Goal: Navigation & Orientation: Find specific page/section

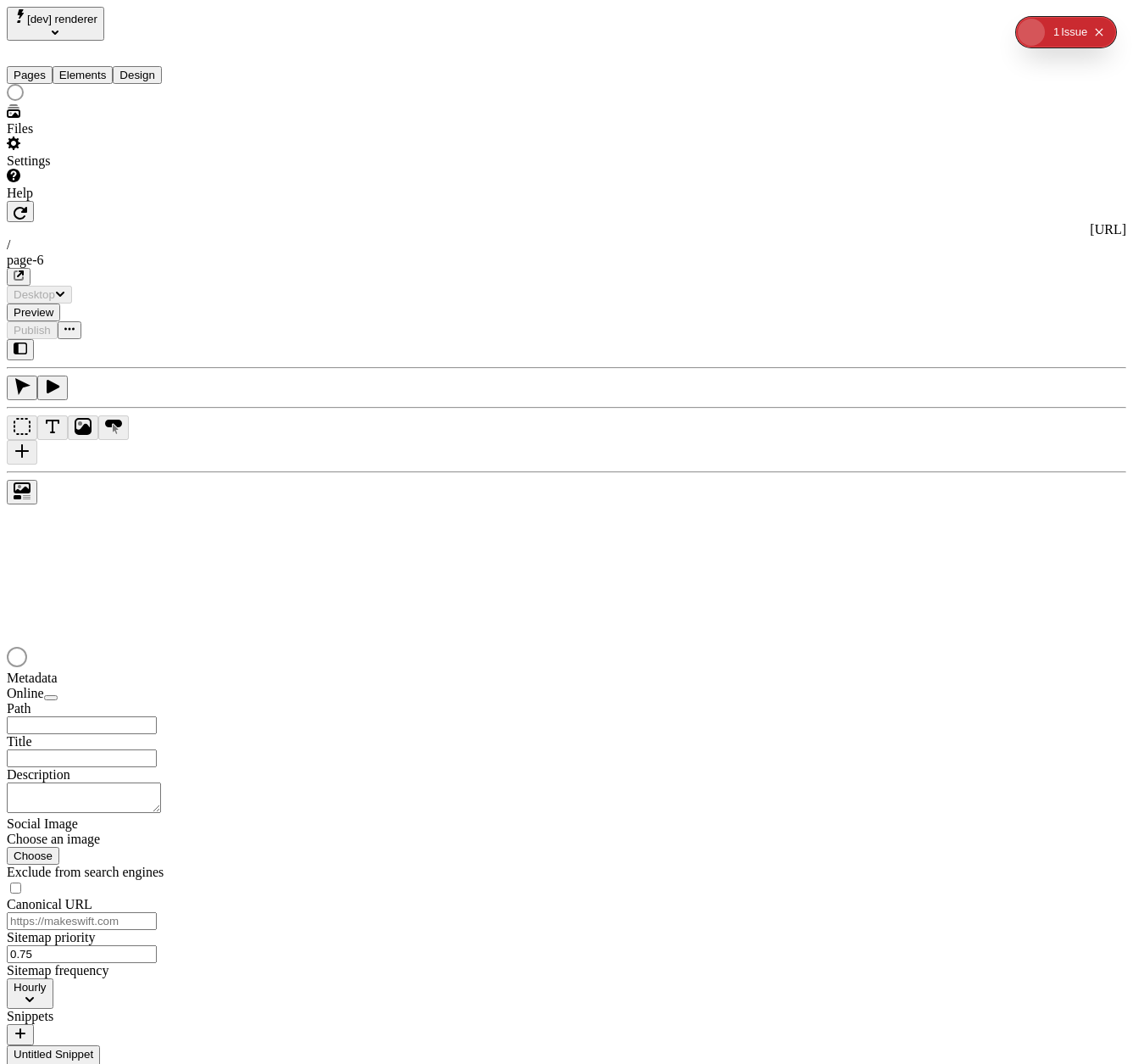
type input "/page-6"
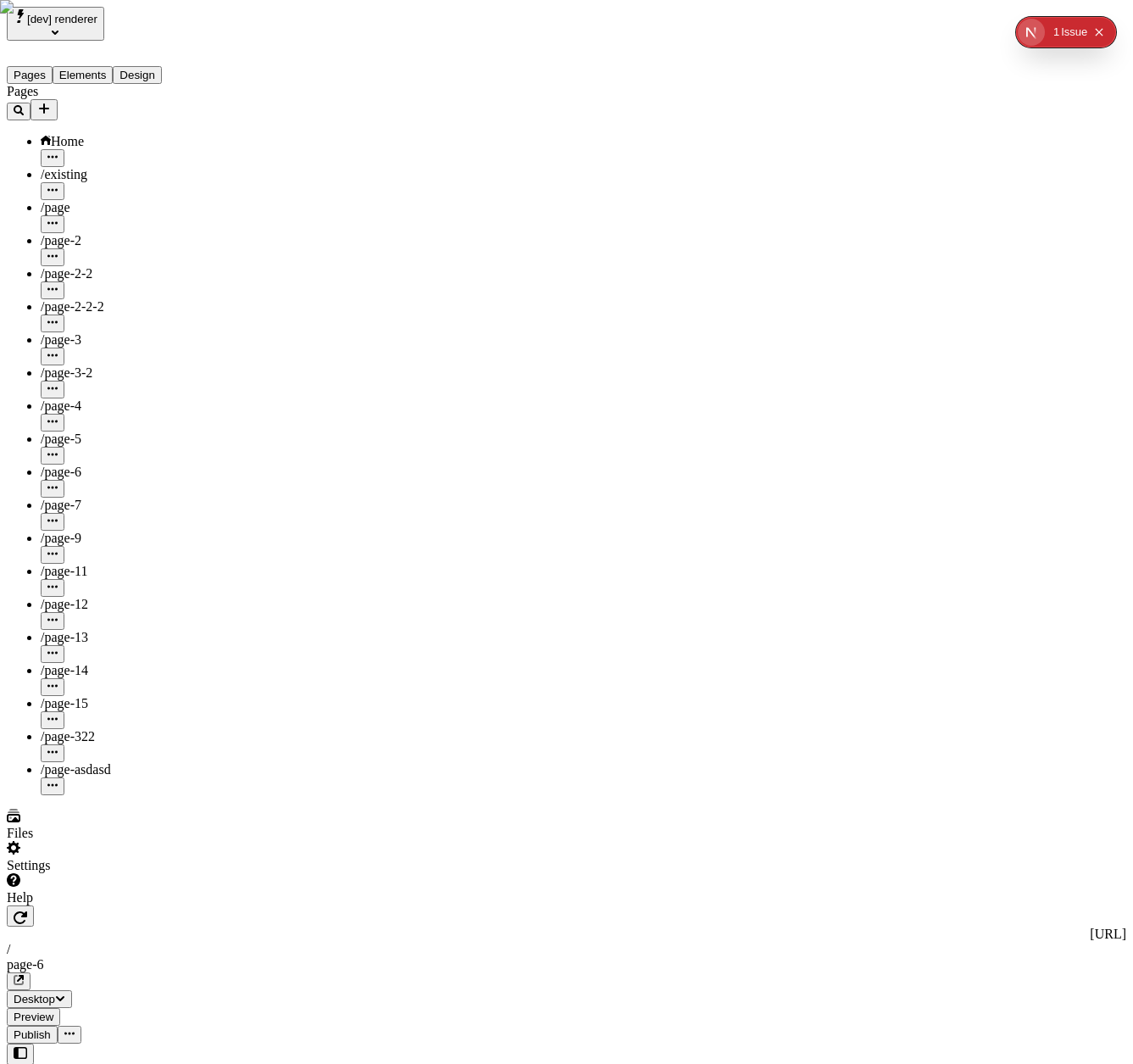
click at [98, 24] on span "[dev] renderer" at bounding box center [62, 19] width 70 height 13
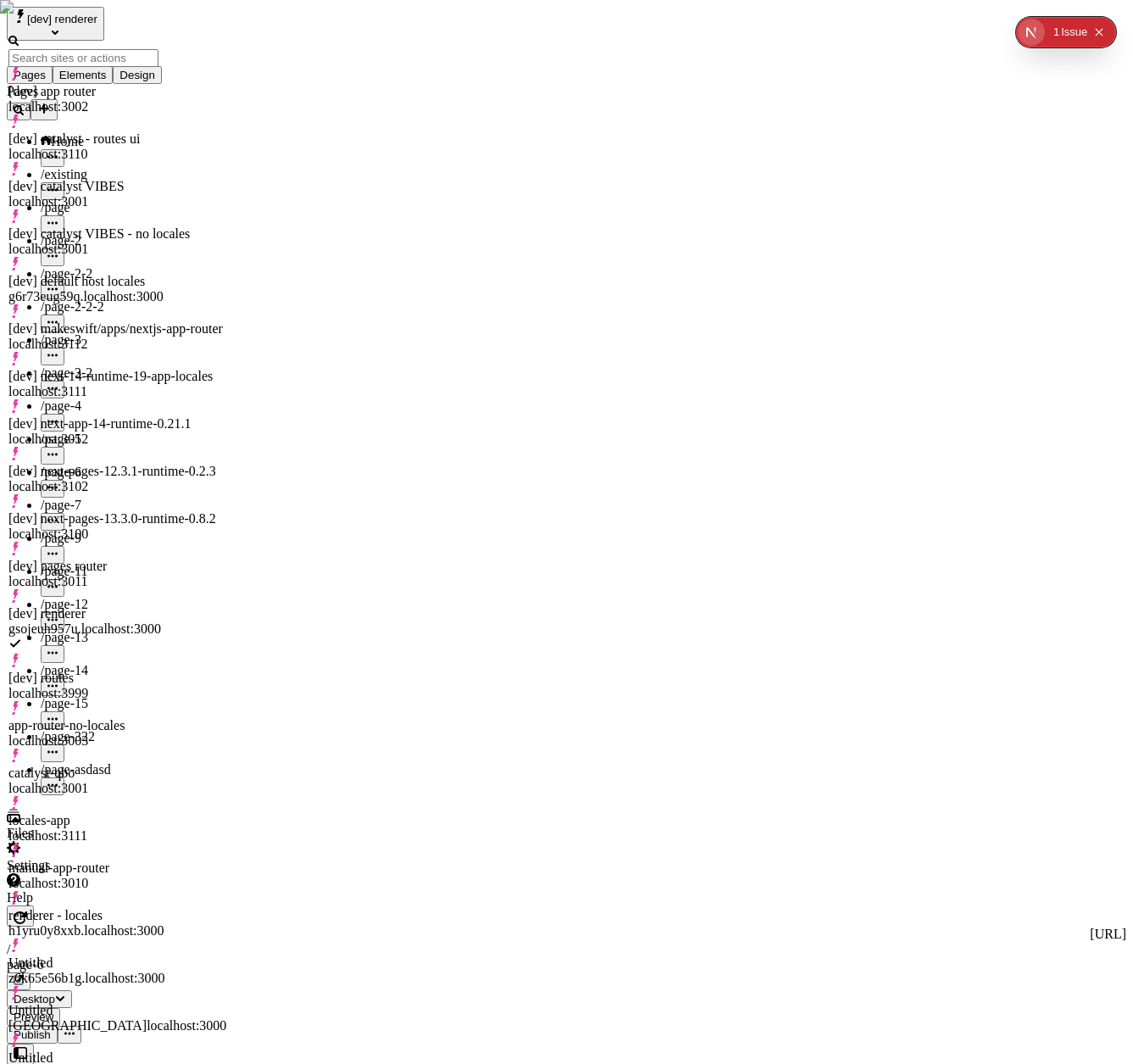
click at [100, 131] on div "[dev] catalyst - routes ui" at bounding box center [117, 138] width 218 height 15
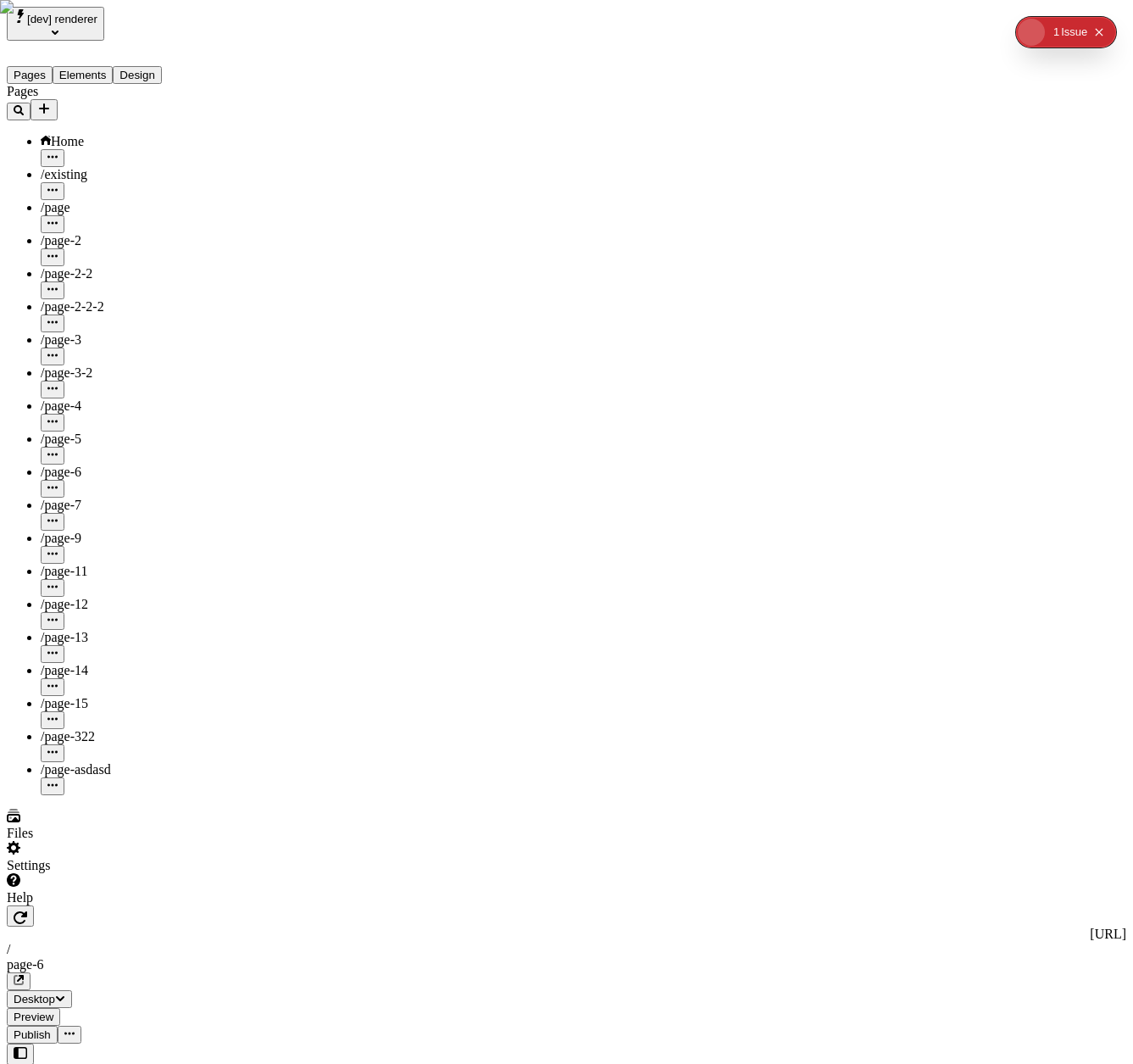
click at [98, 20] on span "[dev] renderer" at bounding box center [62, 19] width 70 height 13
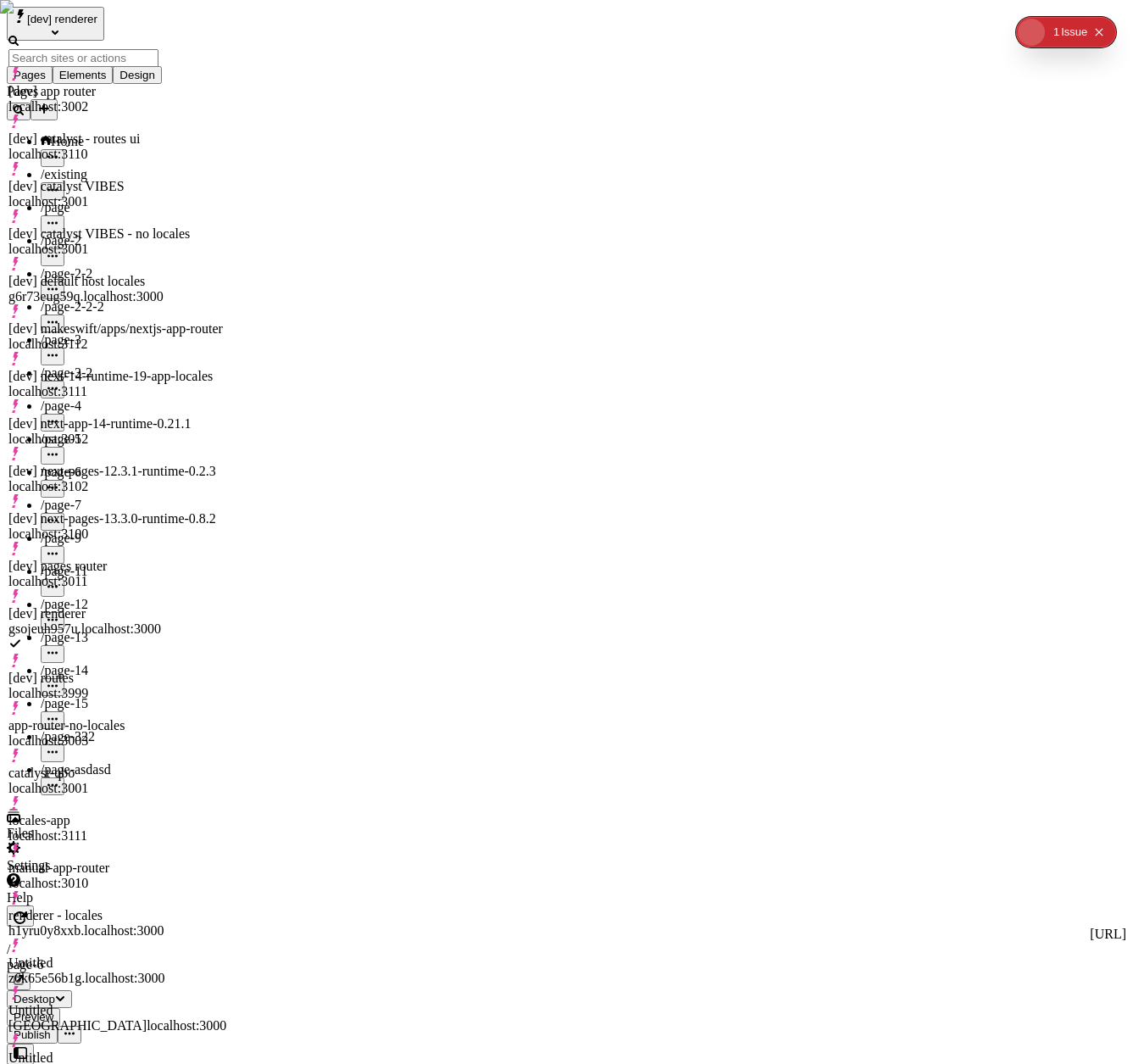
click at [108, 131] on div "[dev] catalyst - routes ui" at bounding box center [117, 138] width 218 height 15
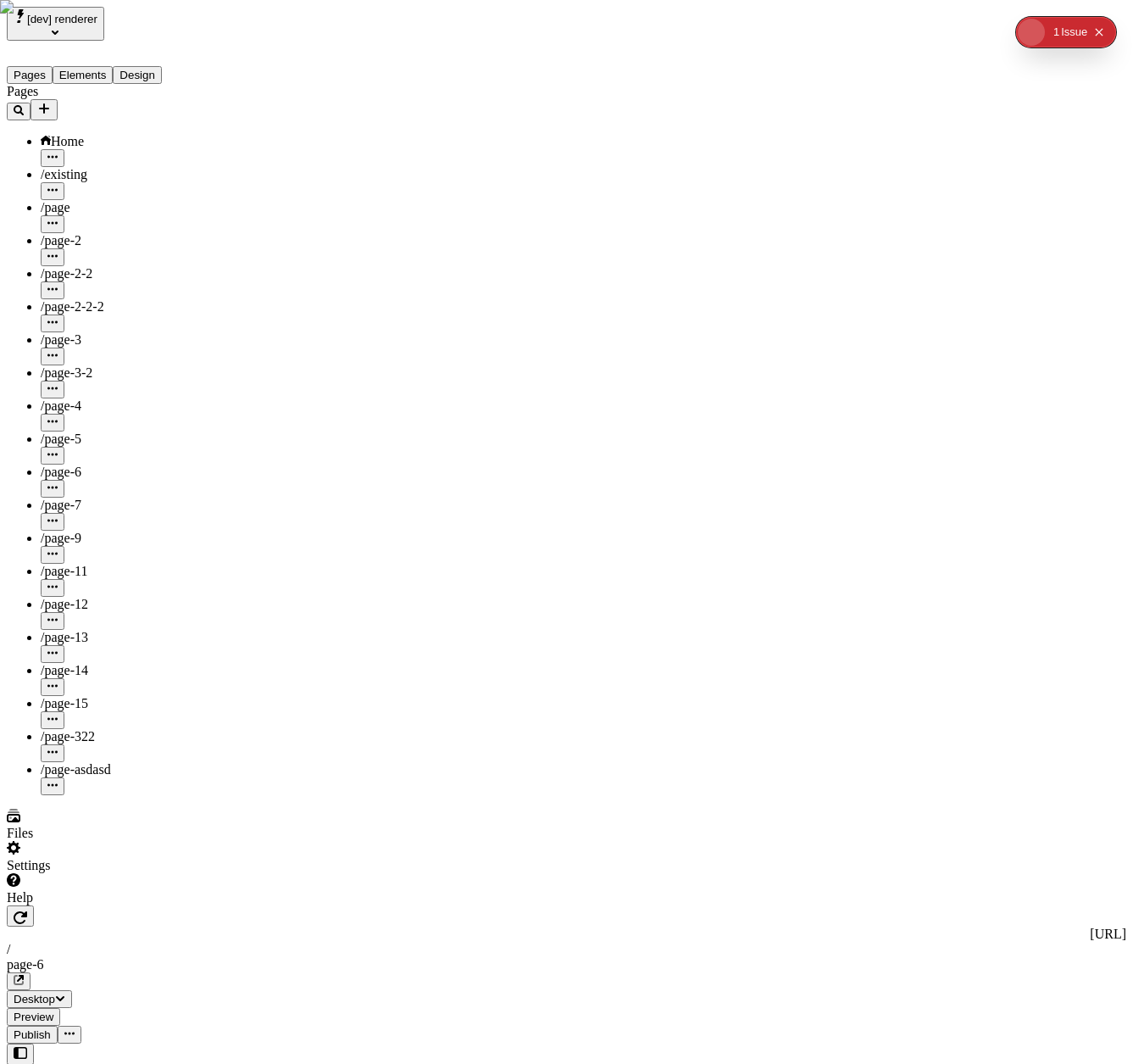
click at [66, 23] on span "[dev] renderer" at bounding box center [62, 19] width 70 height 13
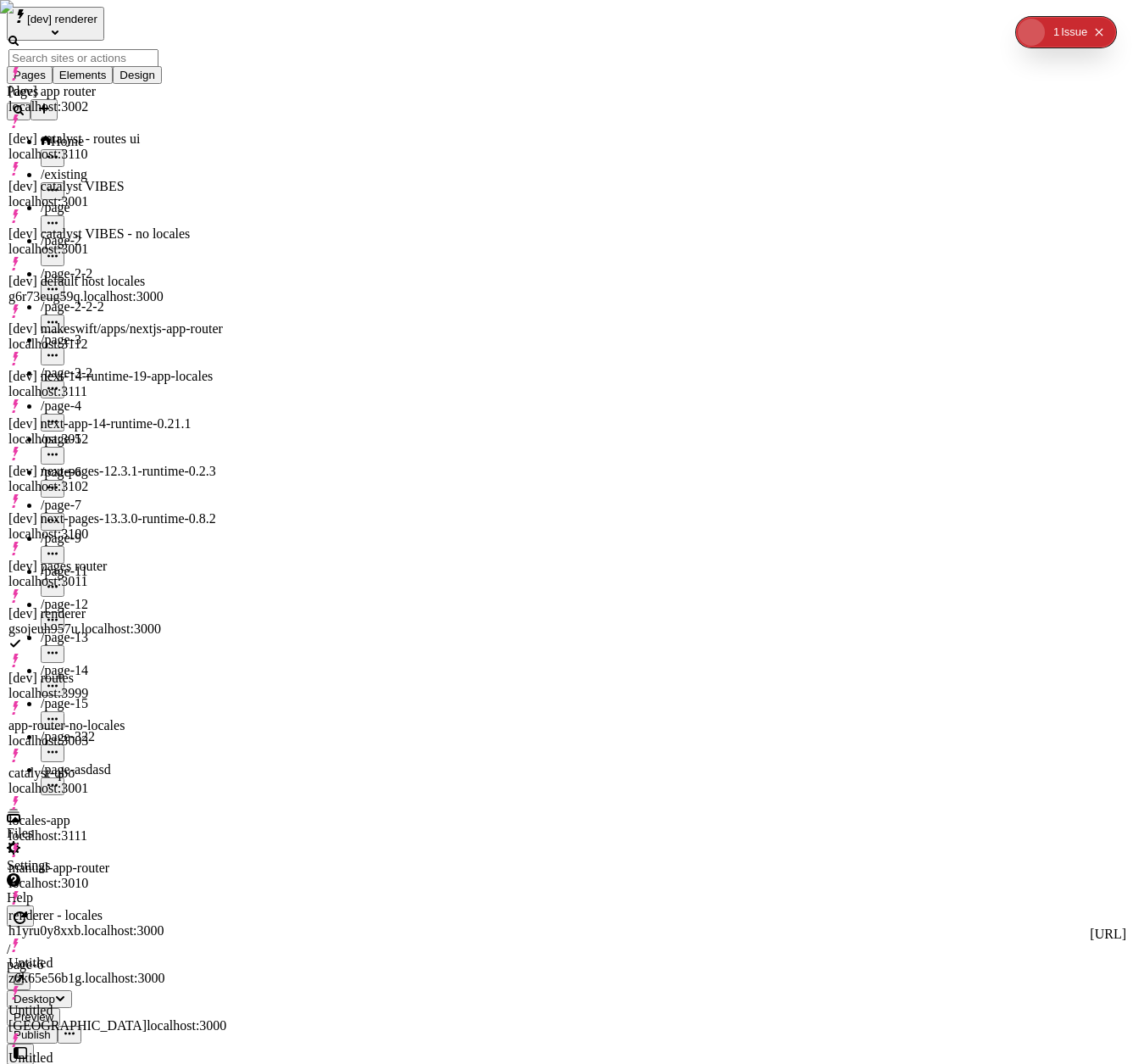
click at [78, 399] on div "[dev] next-app-14-runtime-0.21.1 localhost:3012" at bounding box center [117, 423] width 218 height 48
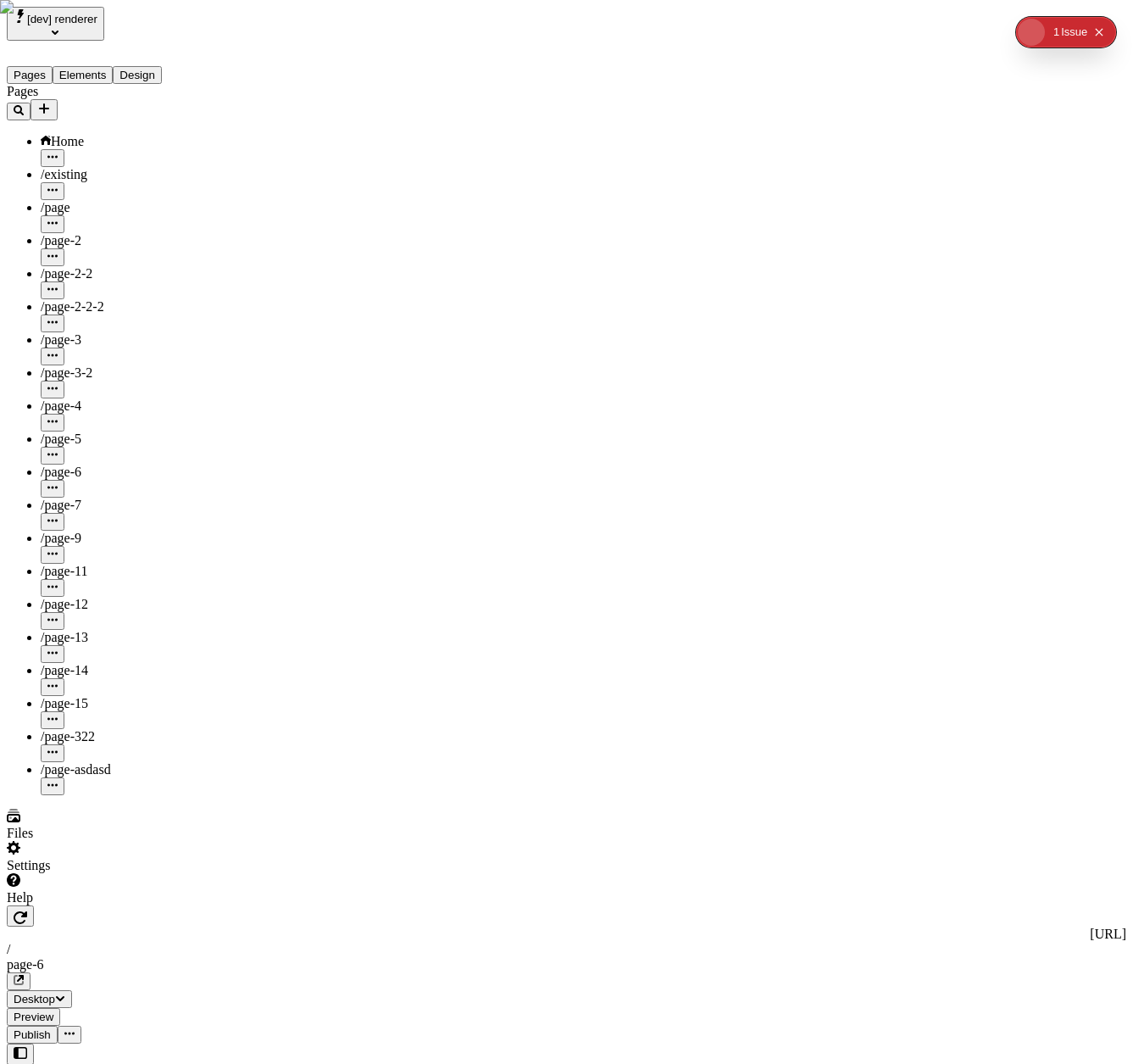
click at [84, 9] on button "[dev] renderer" at bounding box center [56, 24] width 98 height 34
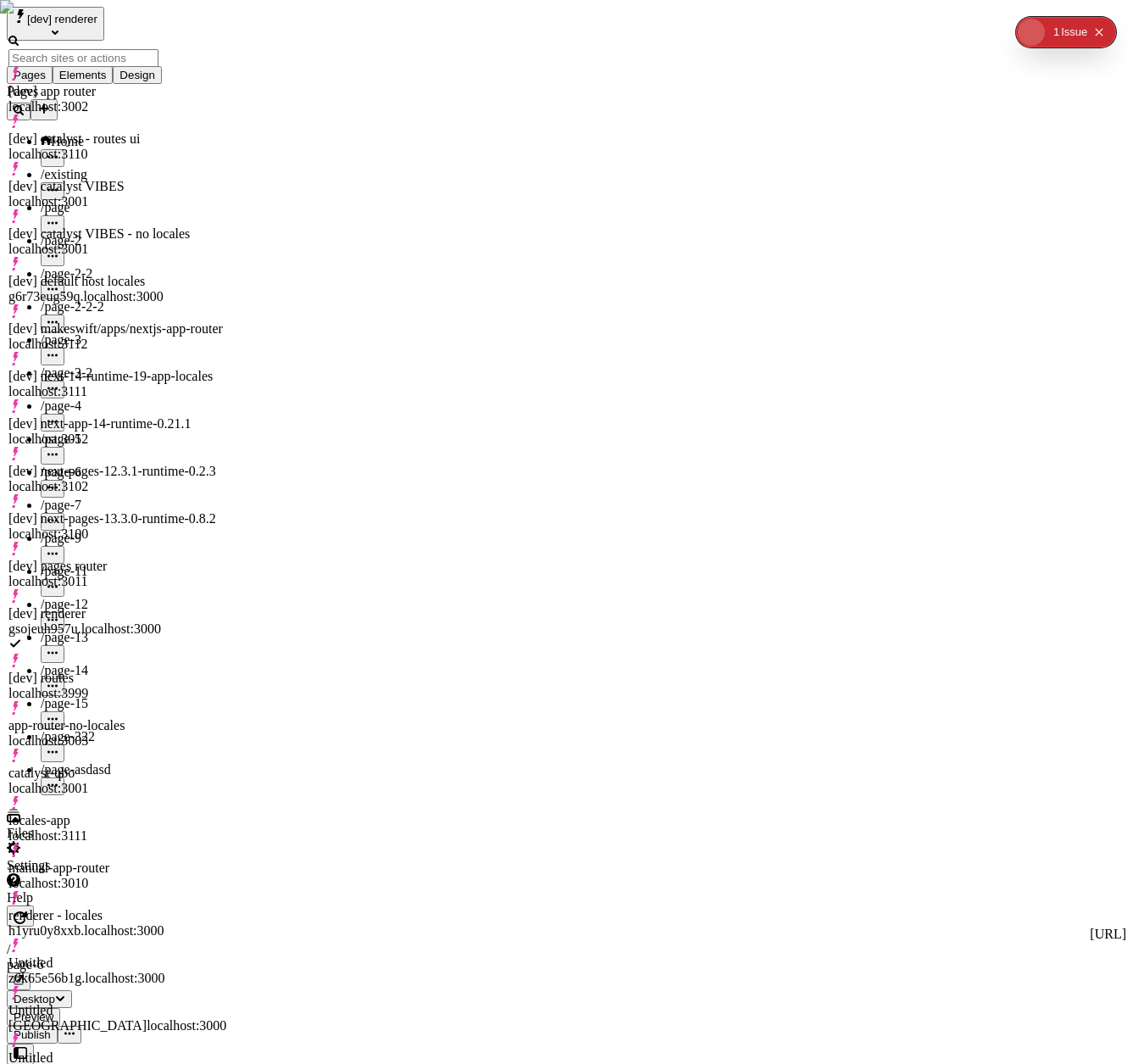
click at [105, 131] on div "[dev] catalyst - routes ui" at bounding box center [117, 138] width 218 height 15
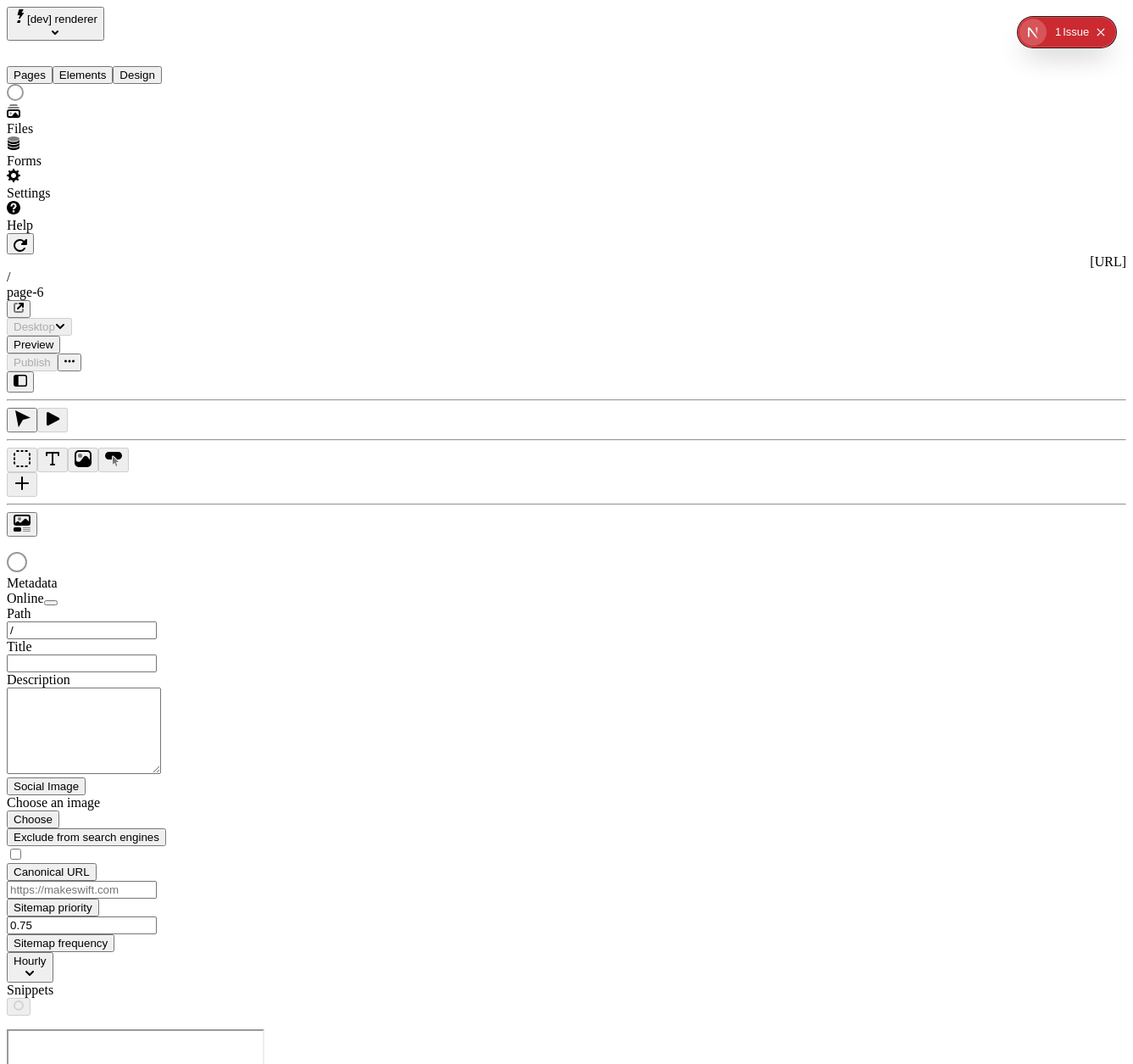
type input "/page-6"
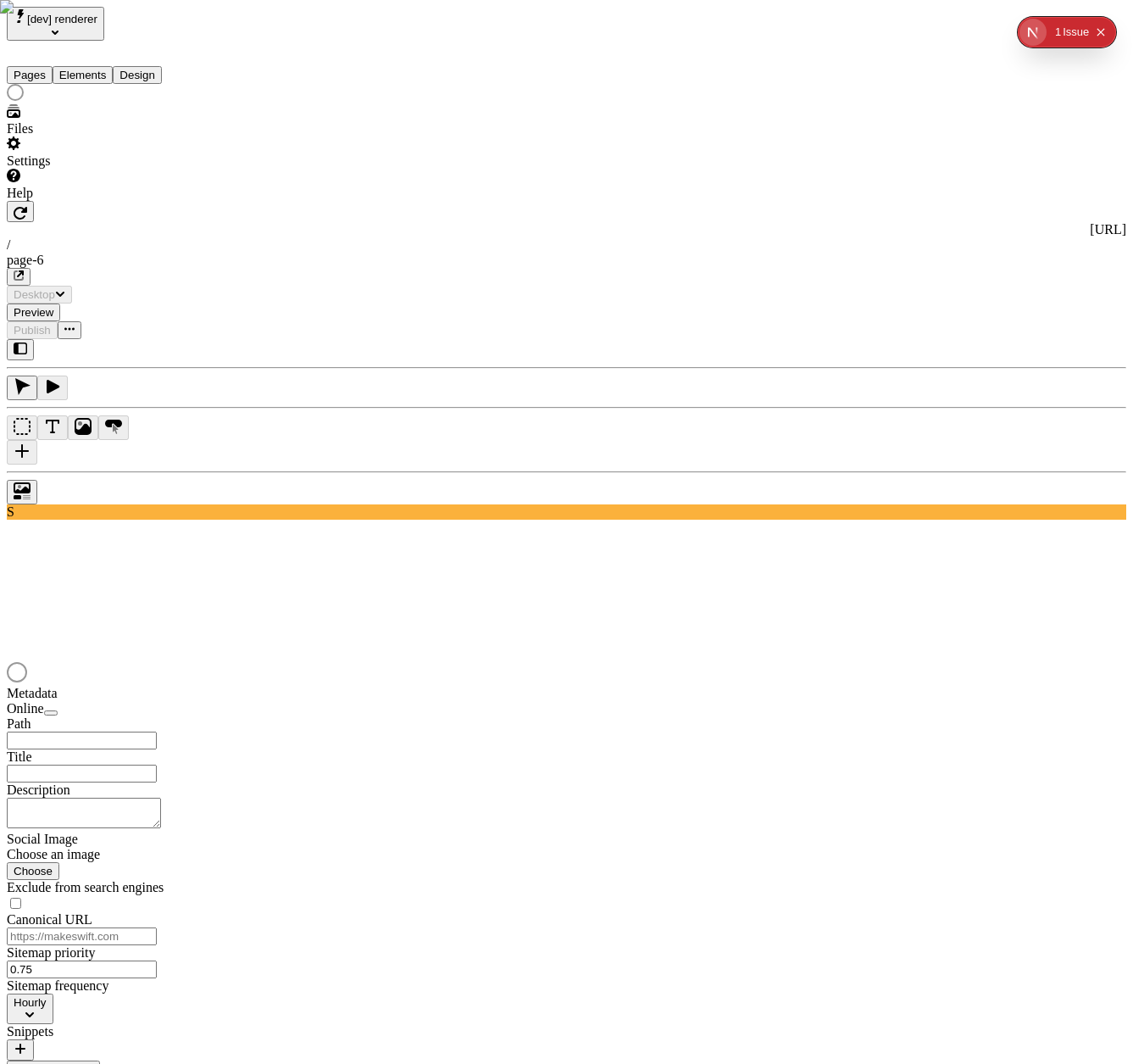
type input "/page-6"
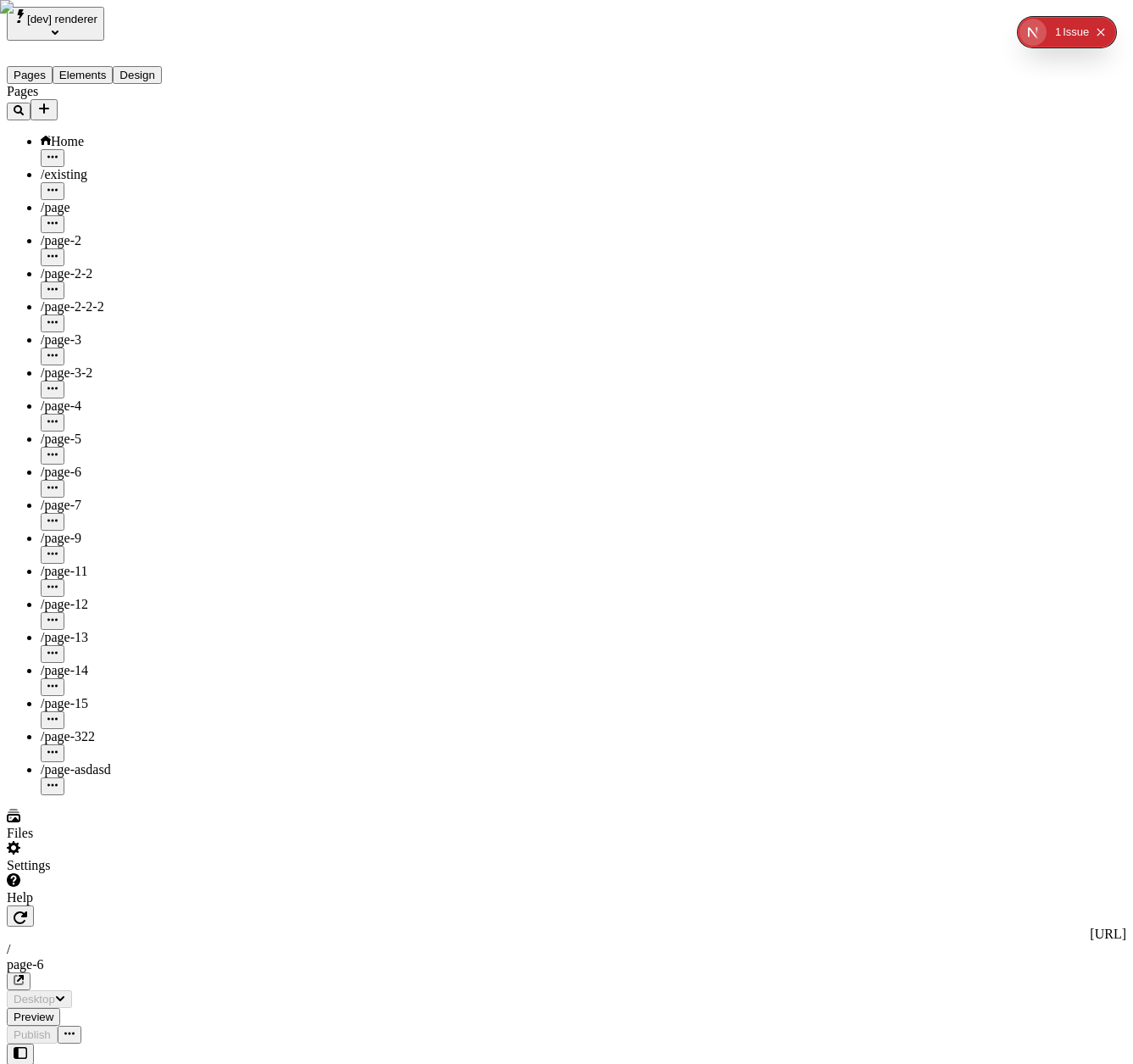
click at [92, 31] on button "[dev] renderer" at bounding box center [56, 24] width 98 height 34
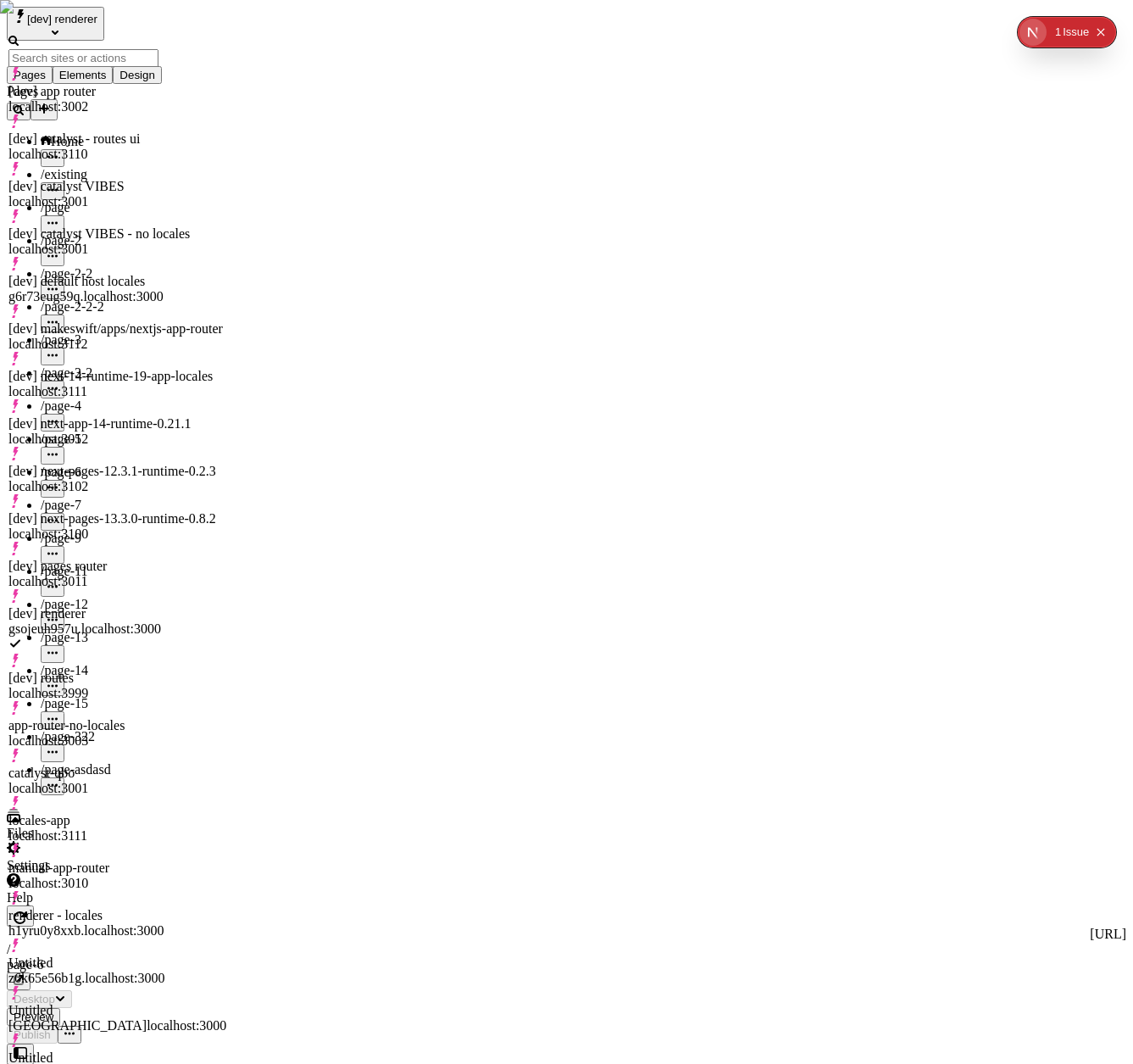
click at [97, 24] on span "[dev] renderer" at bounding box center [62, 19] width 70 height 13
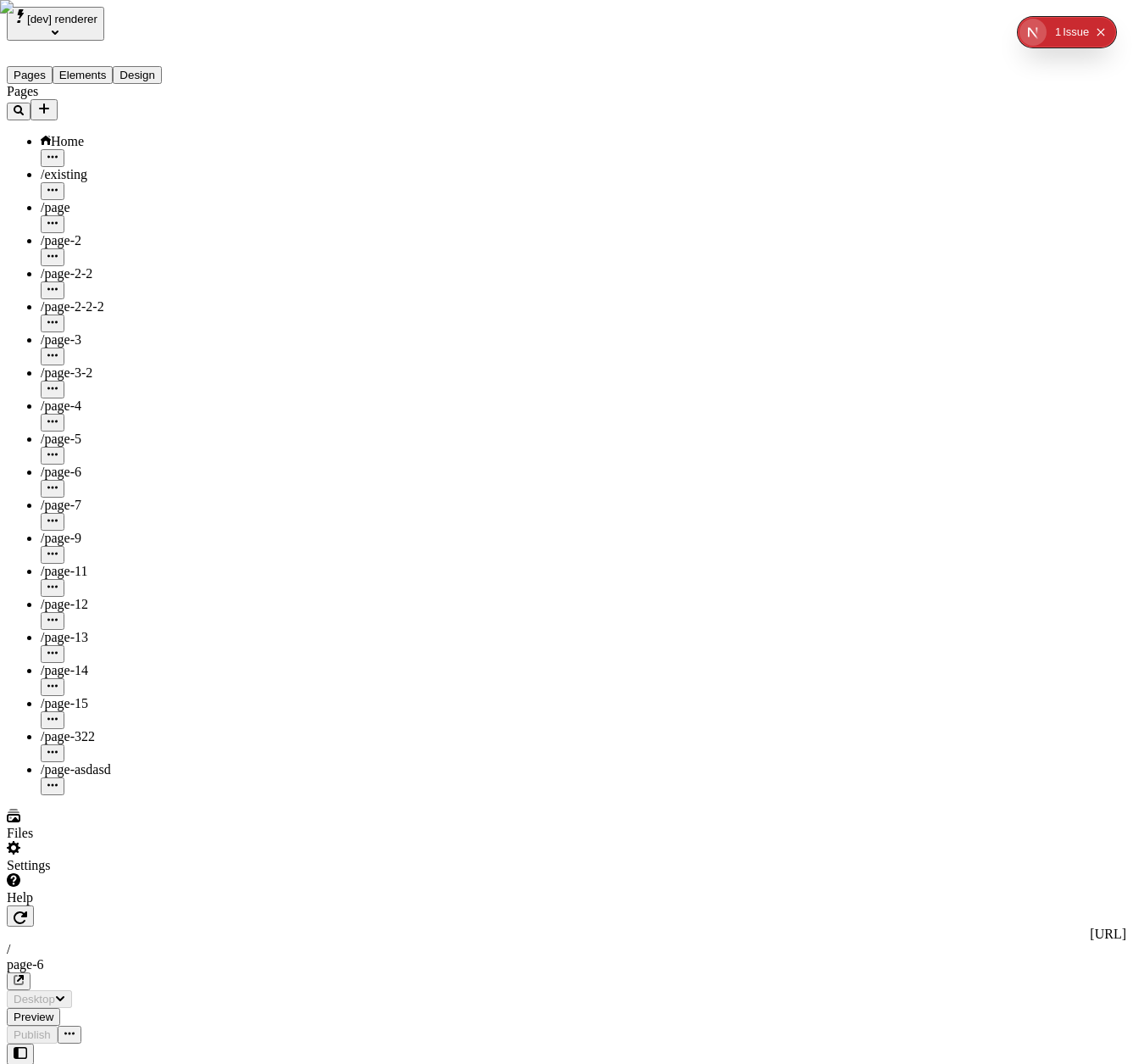
click at [96, 25] on span "[dev] renderer" at bounding box center [62, 19] width 70 height 13
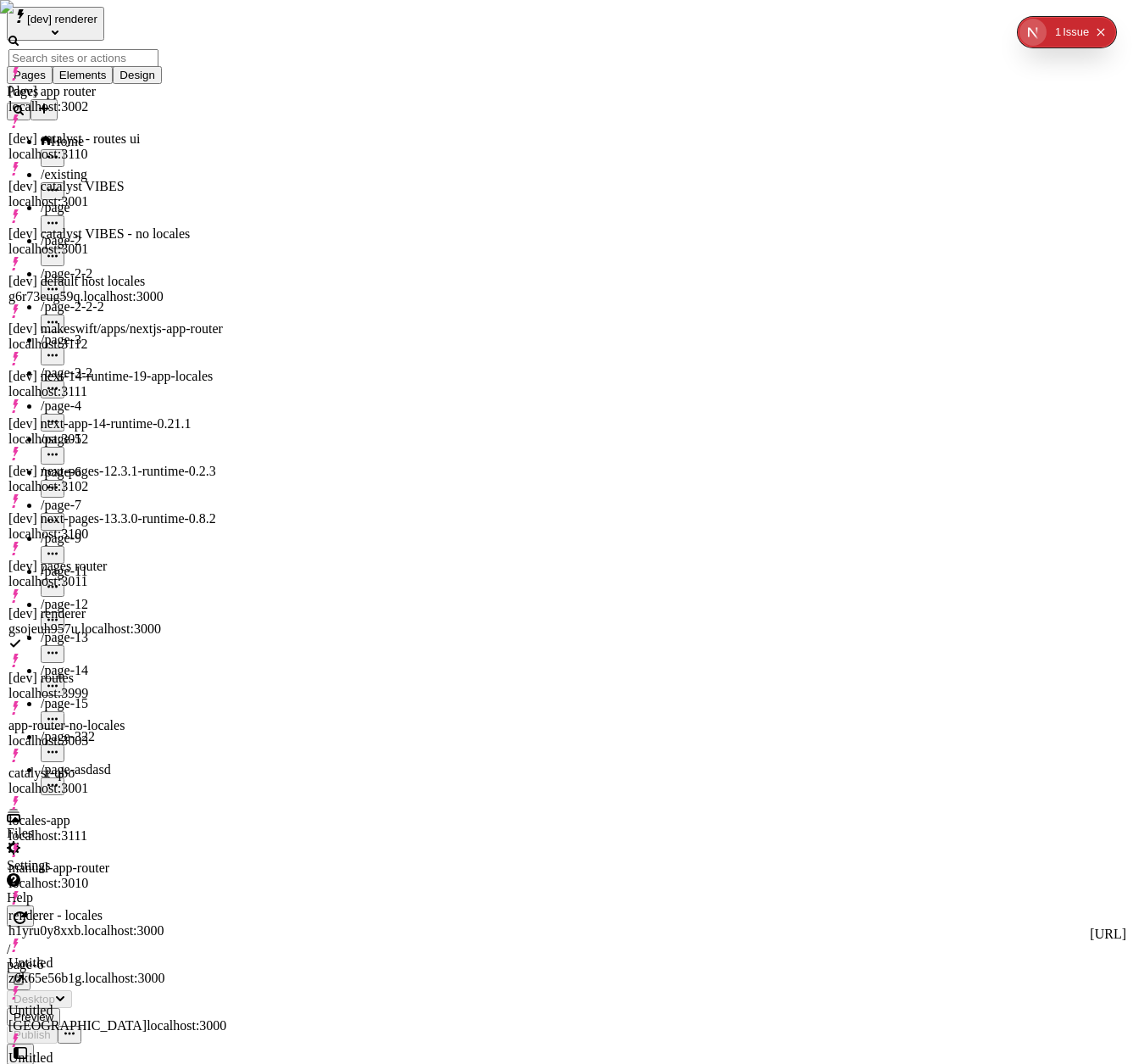
click at [97, 21] on span "[dev] renderer" at bounding box center [62, 19] width 70 height 13
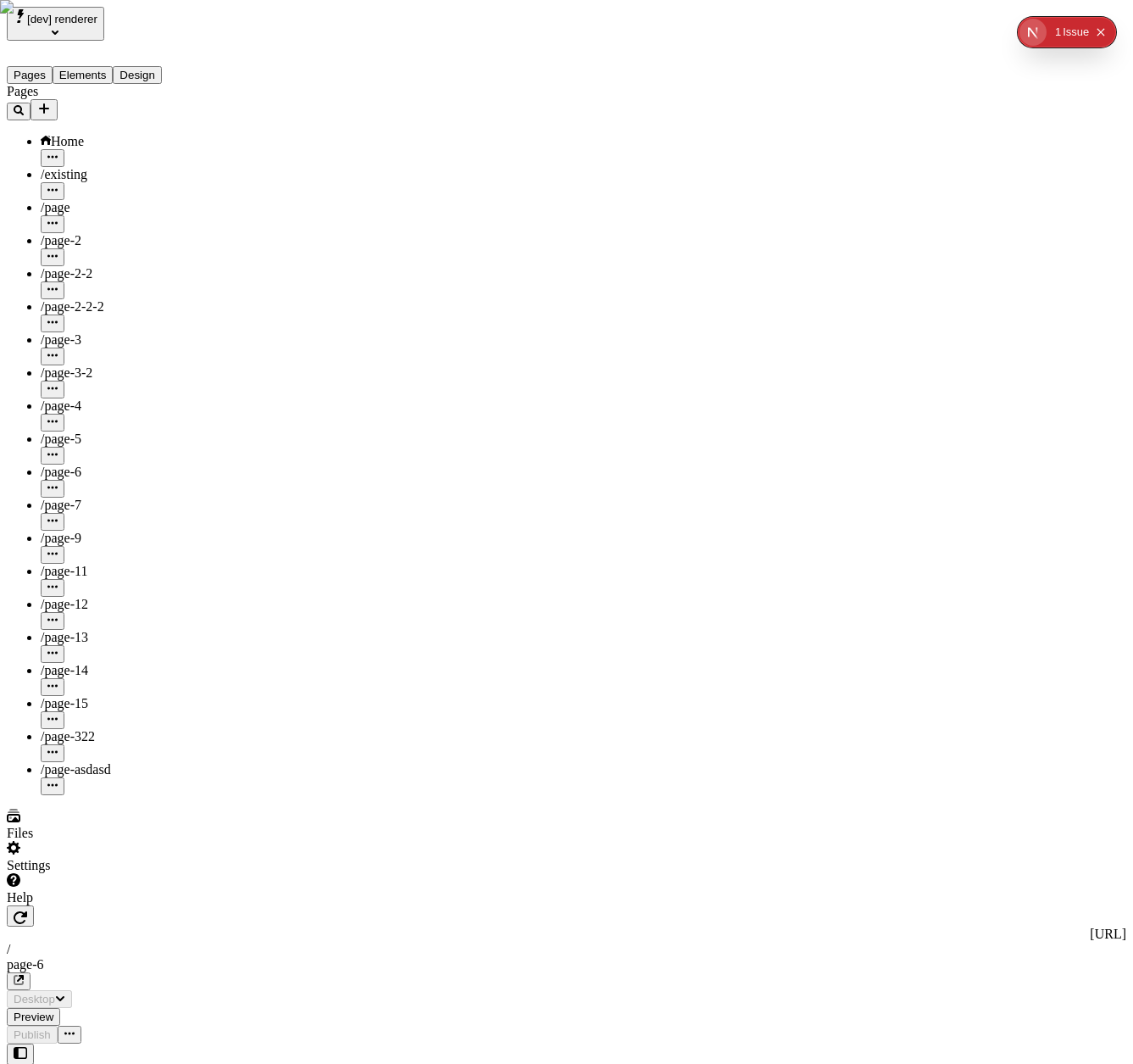
click at [97, 21] on span "[dev] renderer" at bounding box center [62, 19] width 70 height 13
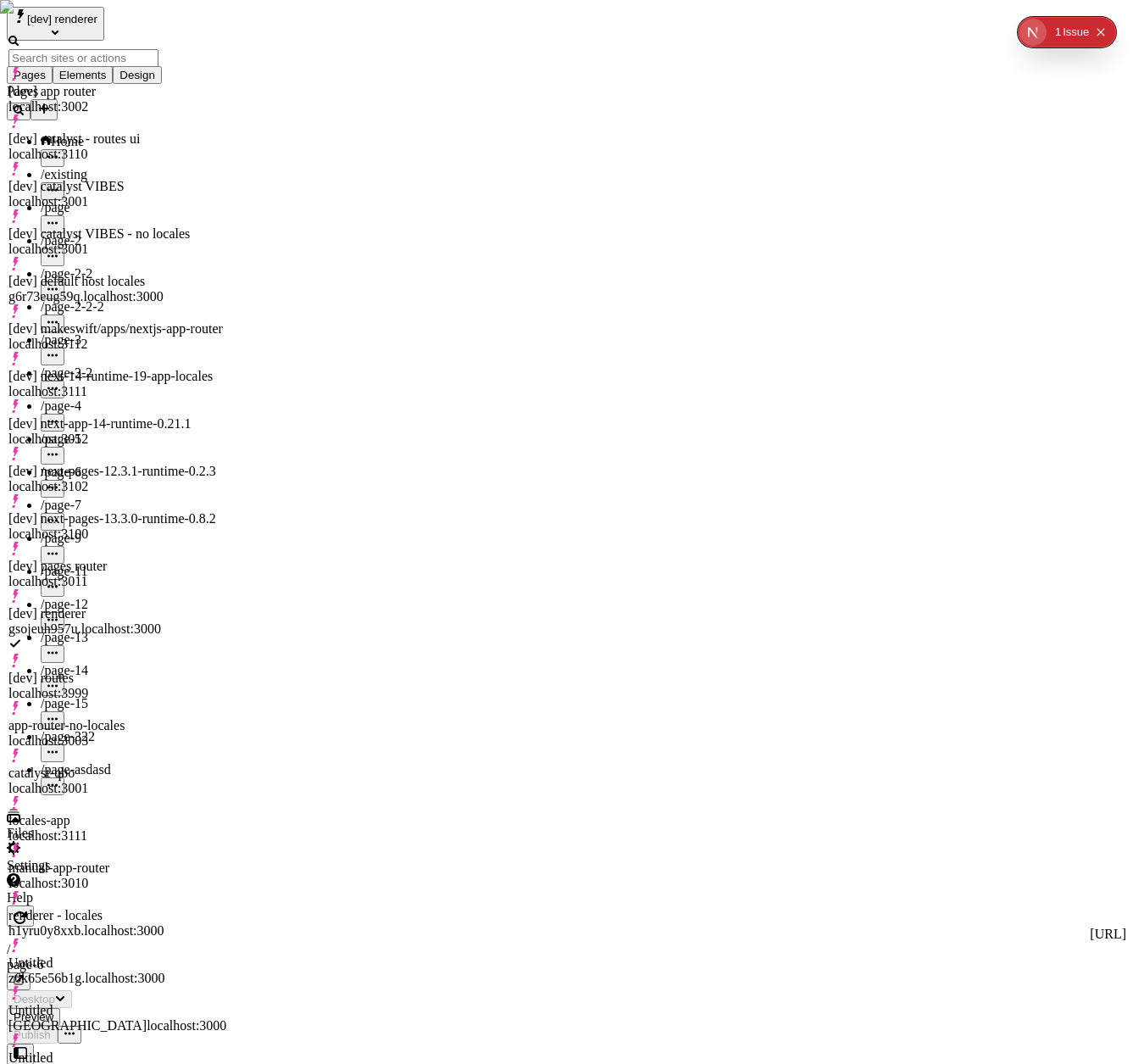
click at [103, 131] on div "[dev] catalyst - routes ui" at bounding box center [117, 138] width 218 height 15
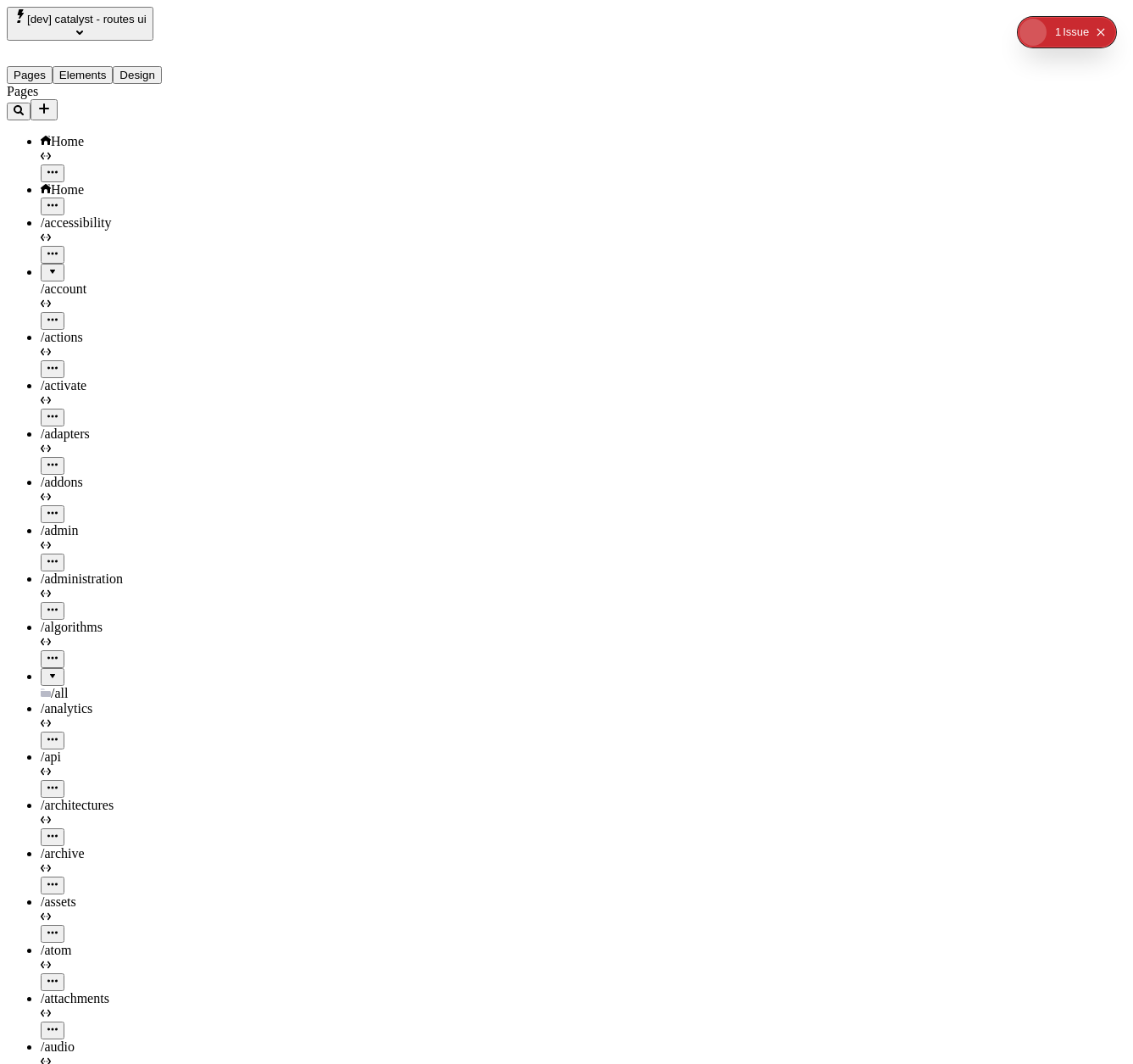
type input "/generated-page-lpptgj"
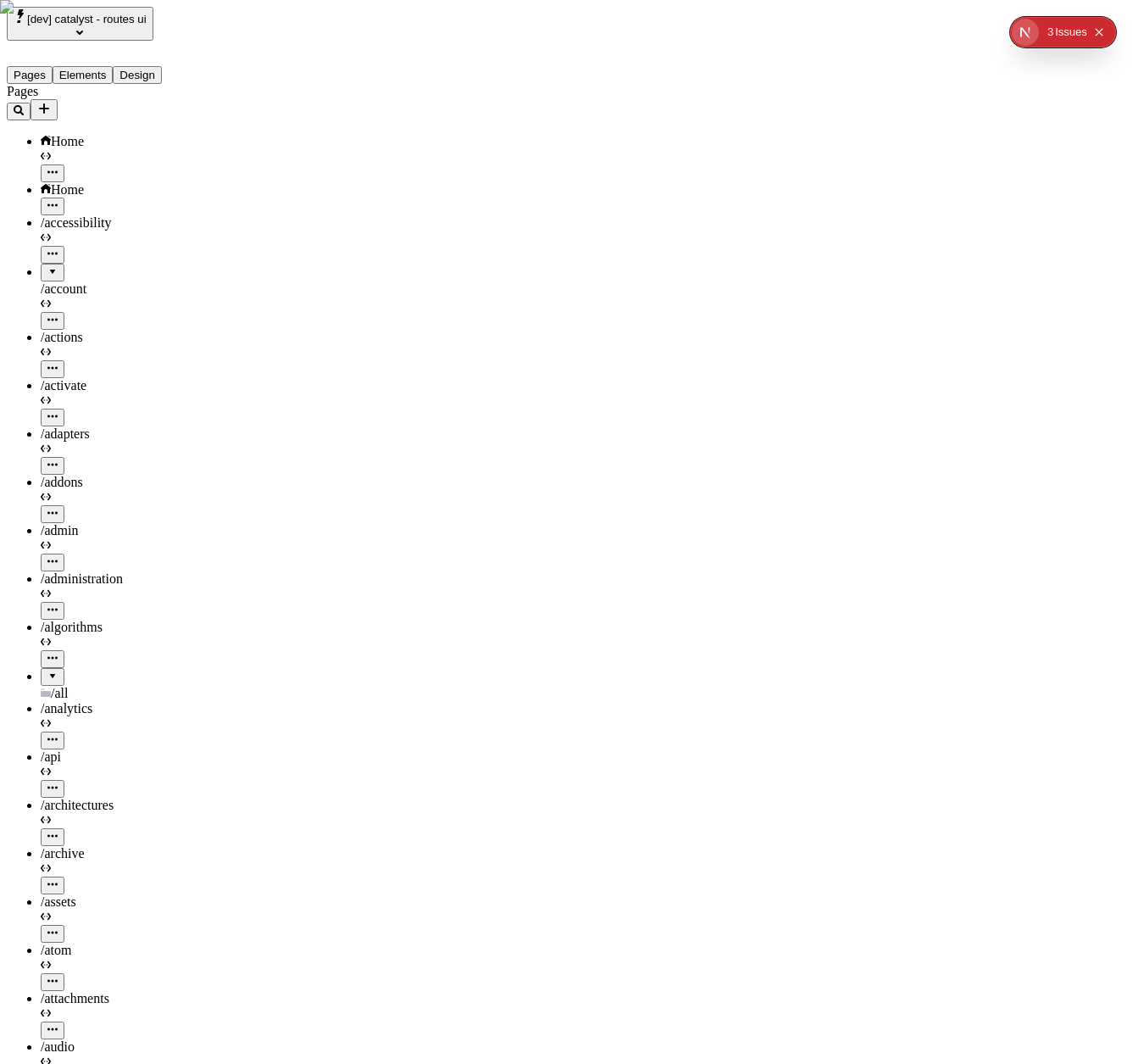
click at [48, 266] on div at bounding box center [52, 266] width 10 height 0
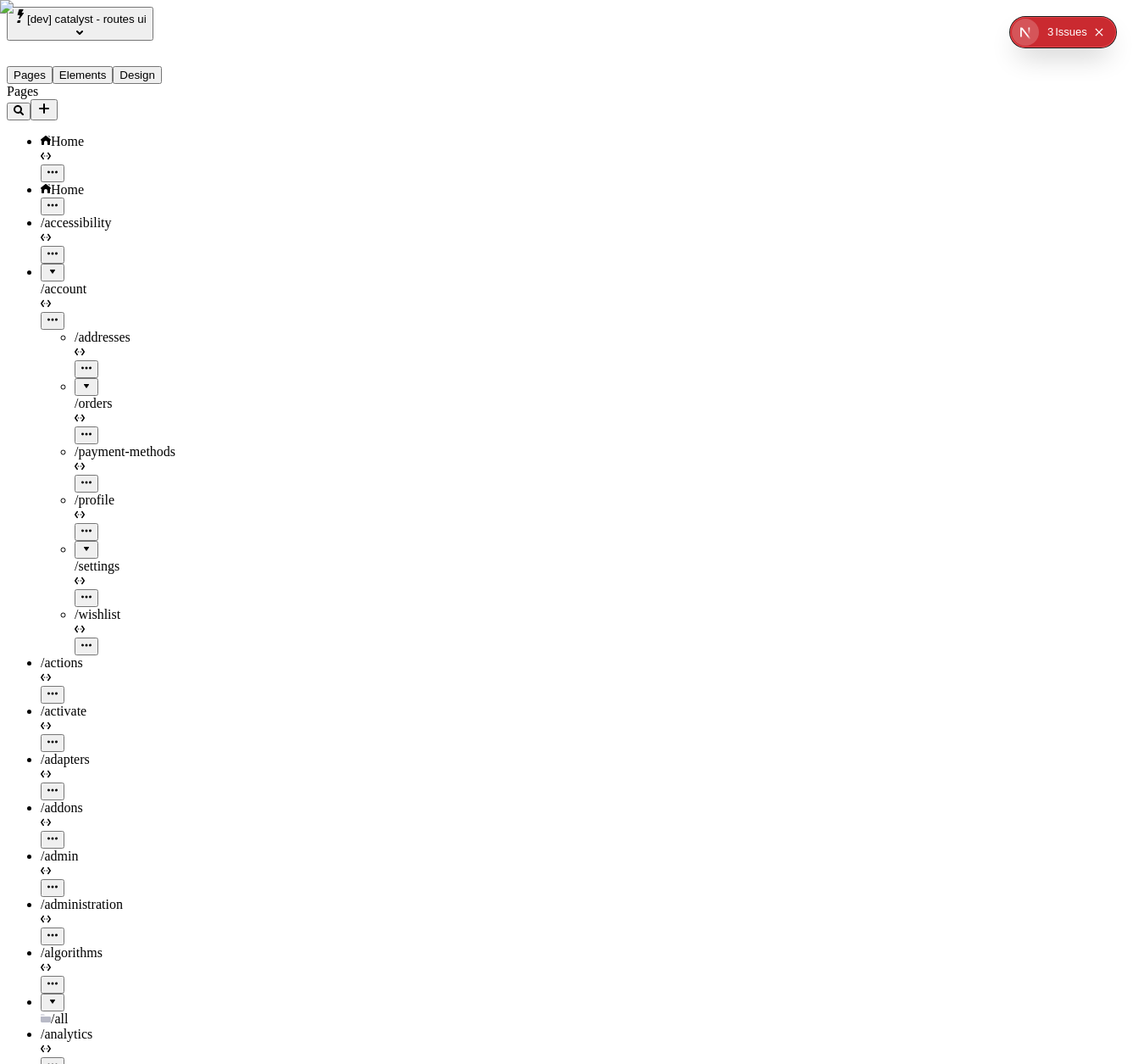
drag, startPoint x: 20, startPoint y: 379, endPoint x: 33, endPoint y: 456, distance: 78.1
click at [40, 655] on div at bounding box center [125, 655] width 170 height 0
click at [48, 996] on div at bounding box center [52, 996] width 10 height 0
drag, startPoint x: 46, startPoint y: 589, endPoint x: 71, endPoint y: 562, distance: 36.8
click at [74, 1026] on div "/1l-le-parfait-jar" at bounding box center [142, 1058] width 135 height 64
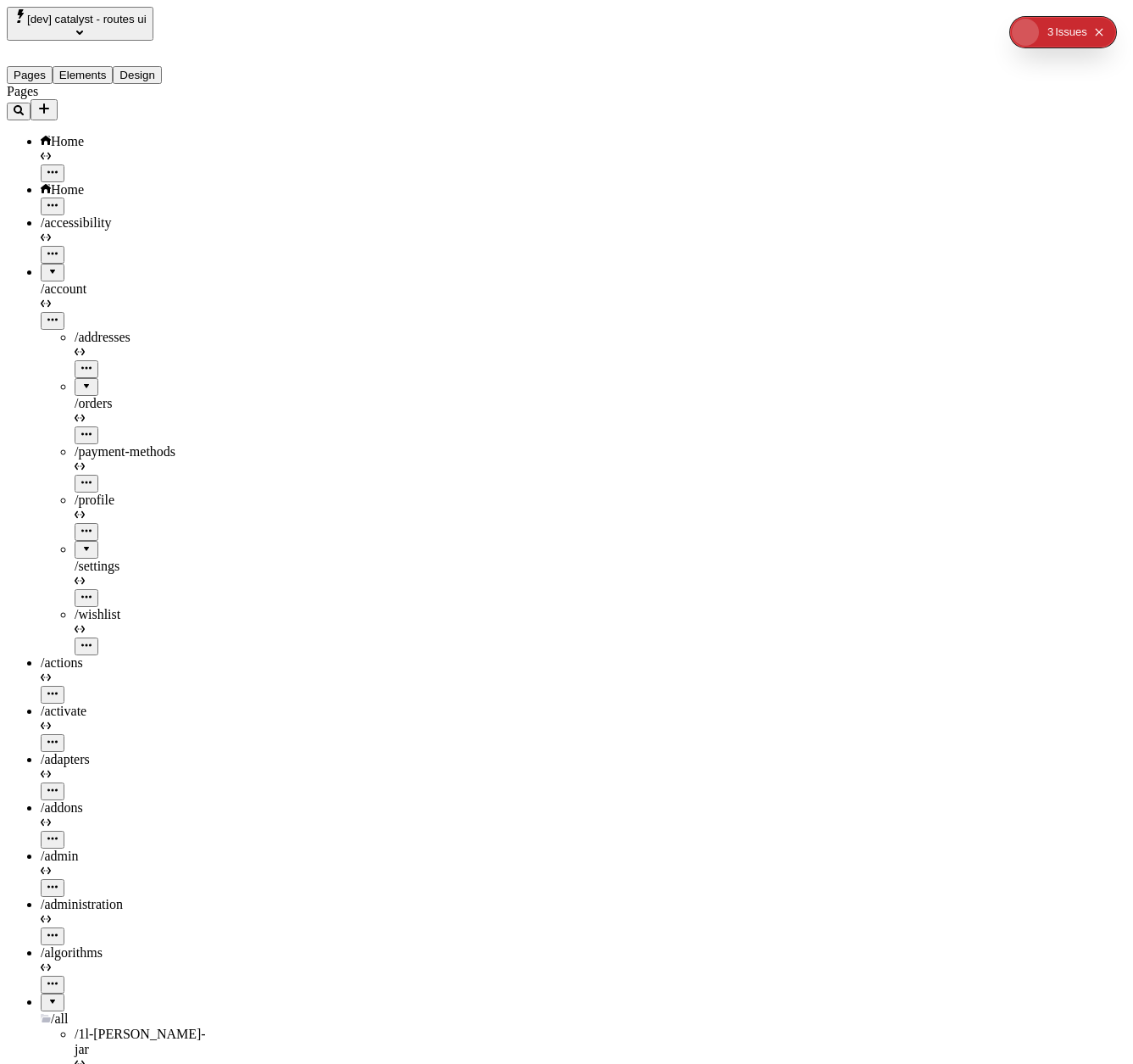
click at [133, 1026] on div "/1l-le-parfait-jar" at bounding box center [142, 1042] width 135 height 31
click at [77, 1026] on span "/1l-le-parfait-jar" at bounding box center [140, 1041] width 131 height 30
click at [92, 1063] on icon "button" at bounding box center [86, 1079] width 10 height 3
click at [241, 670] on div "Copy URL" at bounding box center [209, 686] width 65 height 32
click at [0, 0] on vercel-live-feedback at bounding box center [0, 0] width 0 height 0
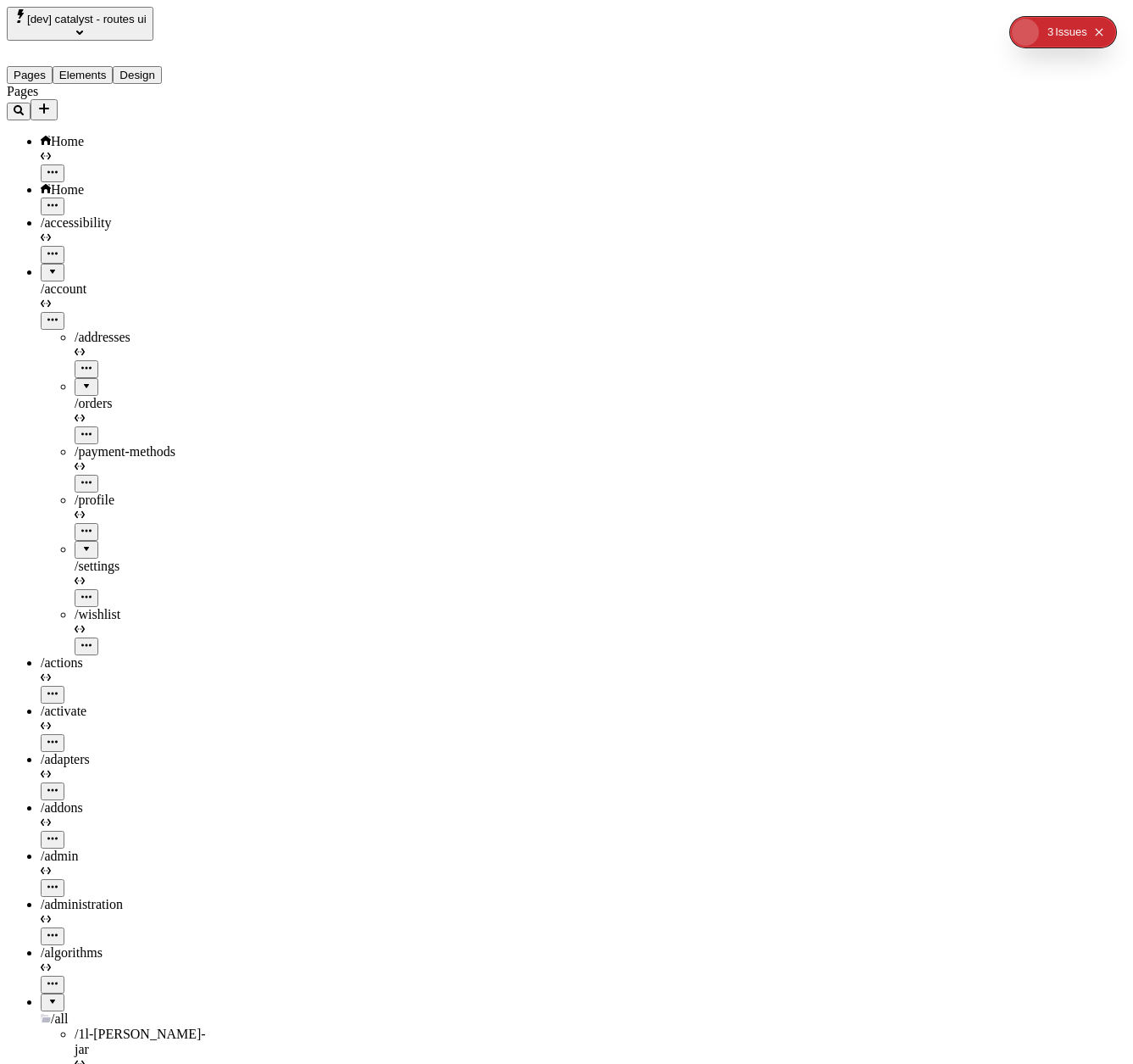
click at [0, 0] on vercel-live-feedback at bounding box center [0, 0] width 0 height 0
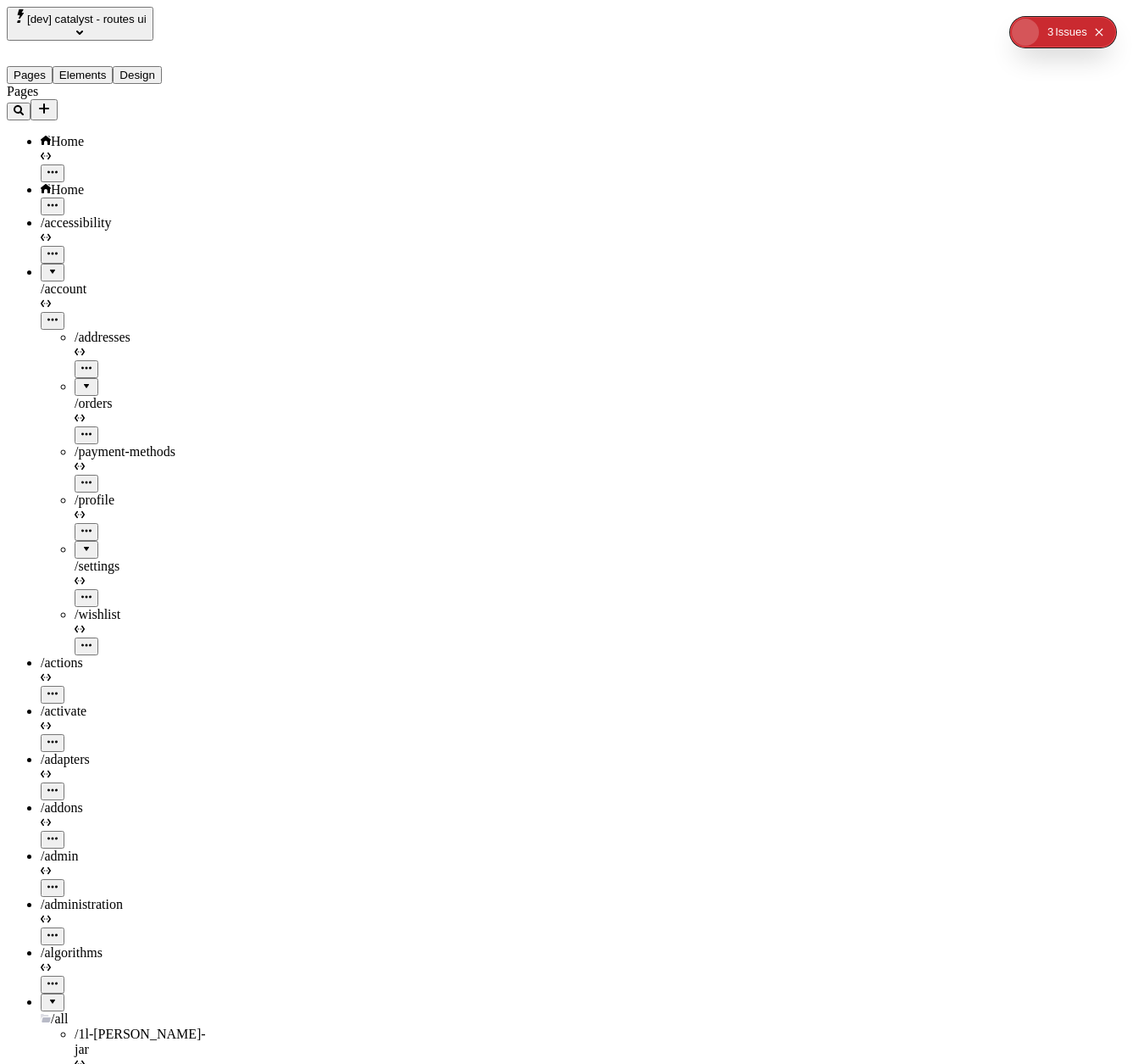
click at [1104, 31] on icon "Collapse issues badge" at bounding box center [1099, 31] width 10 height 10
click at [100, 24] on span "[dev] catalyst - routes ui" at bounding box center [86, 19] width 119 height 13
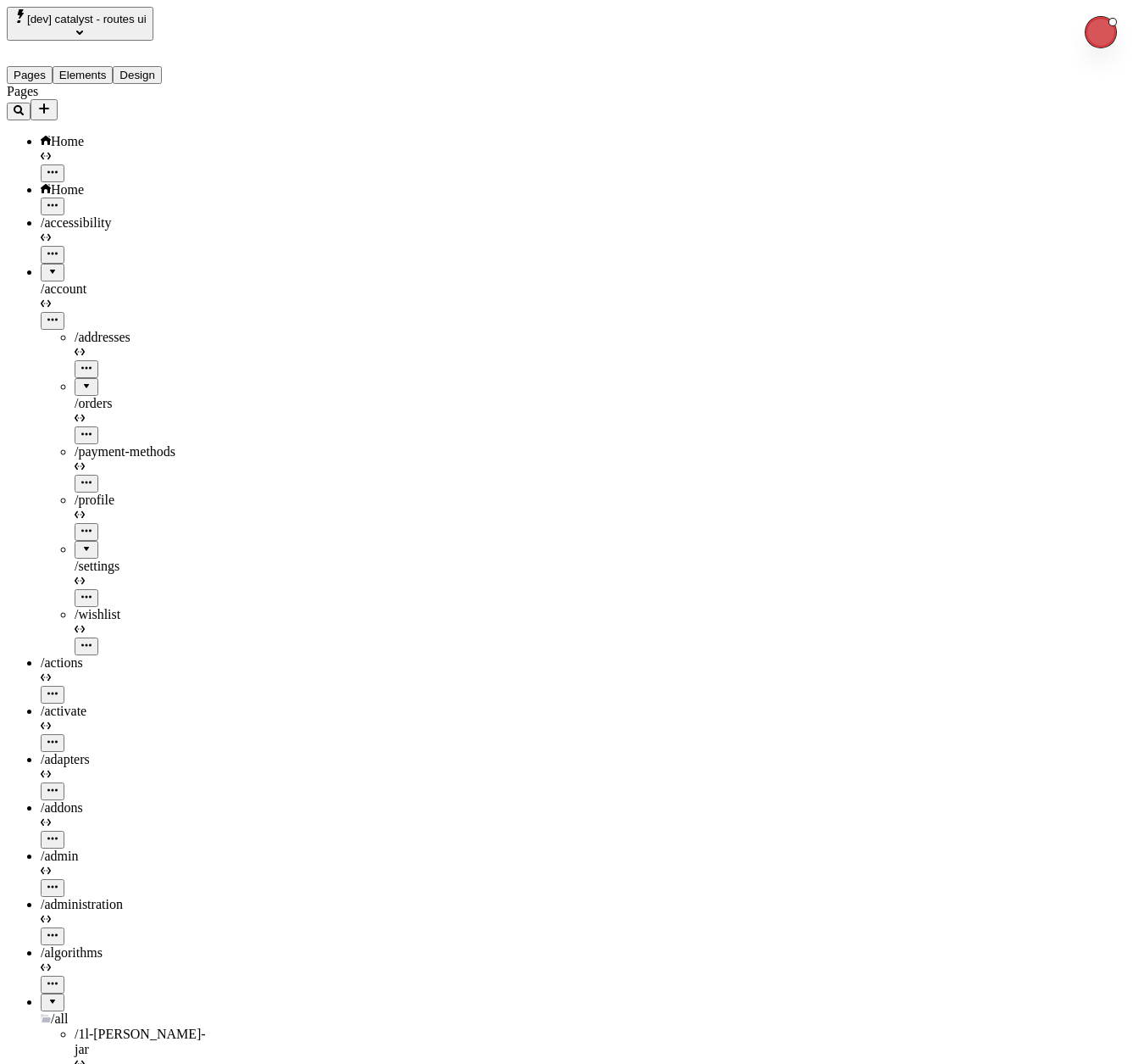
click at [57, 282] on span "/account" at bounding box center [63, 289] width 46 height 14
click at [48, 266] on div at bounding box center [52, 266] width 10 height 0
click at [40, 264] on div "/account" at bounding box center [125, 297] width 170 height 66
click at [40, 703] on div "/activate" at bounding box center [125, 728] width 170 height 48
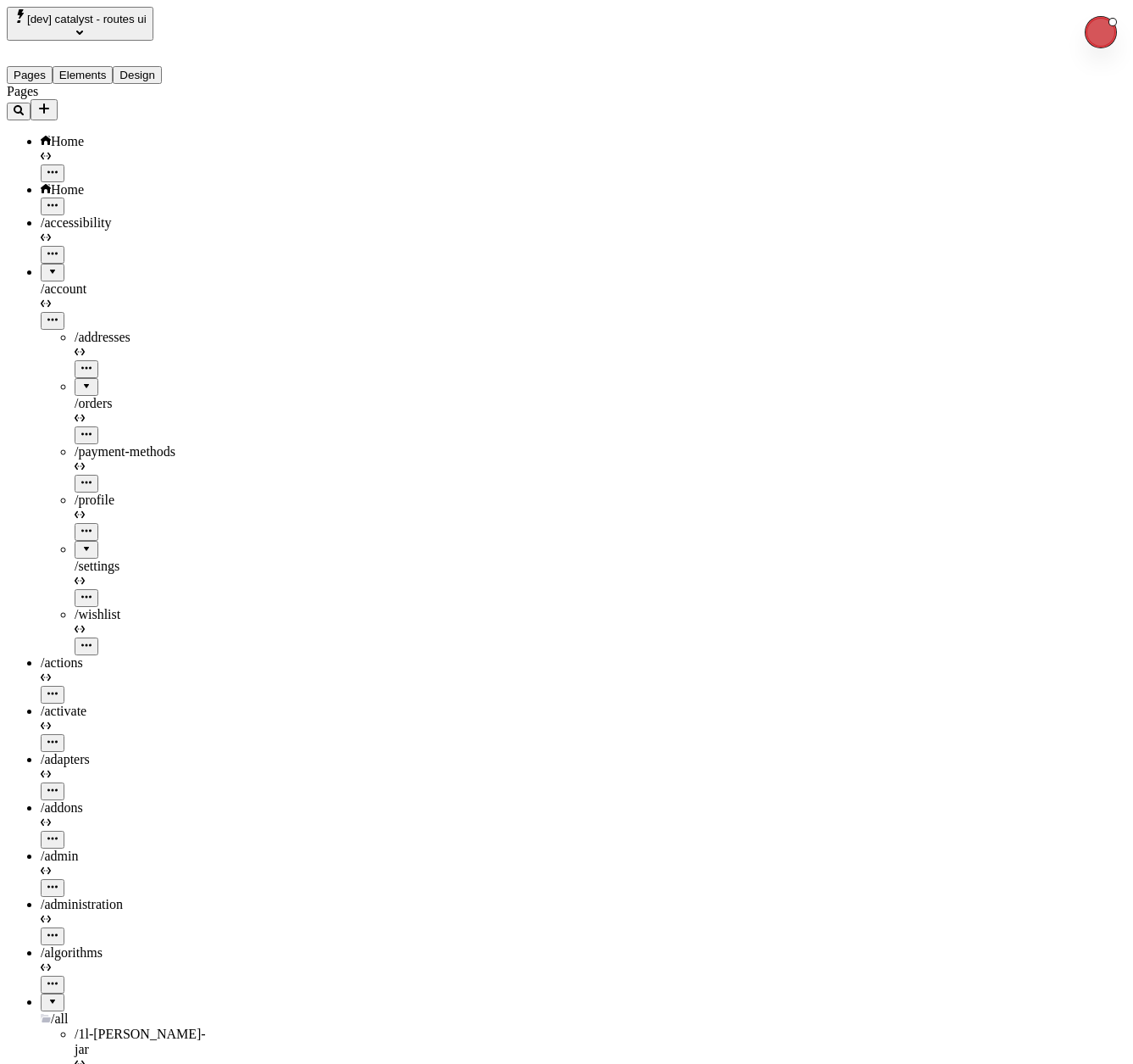
click at [40, 703] on div at bounding box center [125, 703] width 170 height 0
click at [40, 266] on icon at bounding box center [45, 270] width 10 height 10
click at [48, 996] on div at bounding box center [52, 996] width 10 height 0
click at [48, 266] on div at bounding box center [52, 266] width 10 height 0
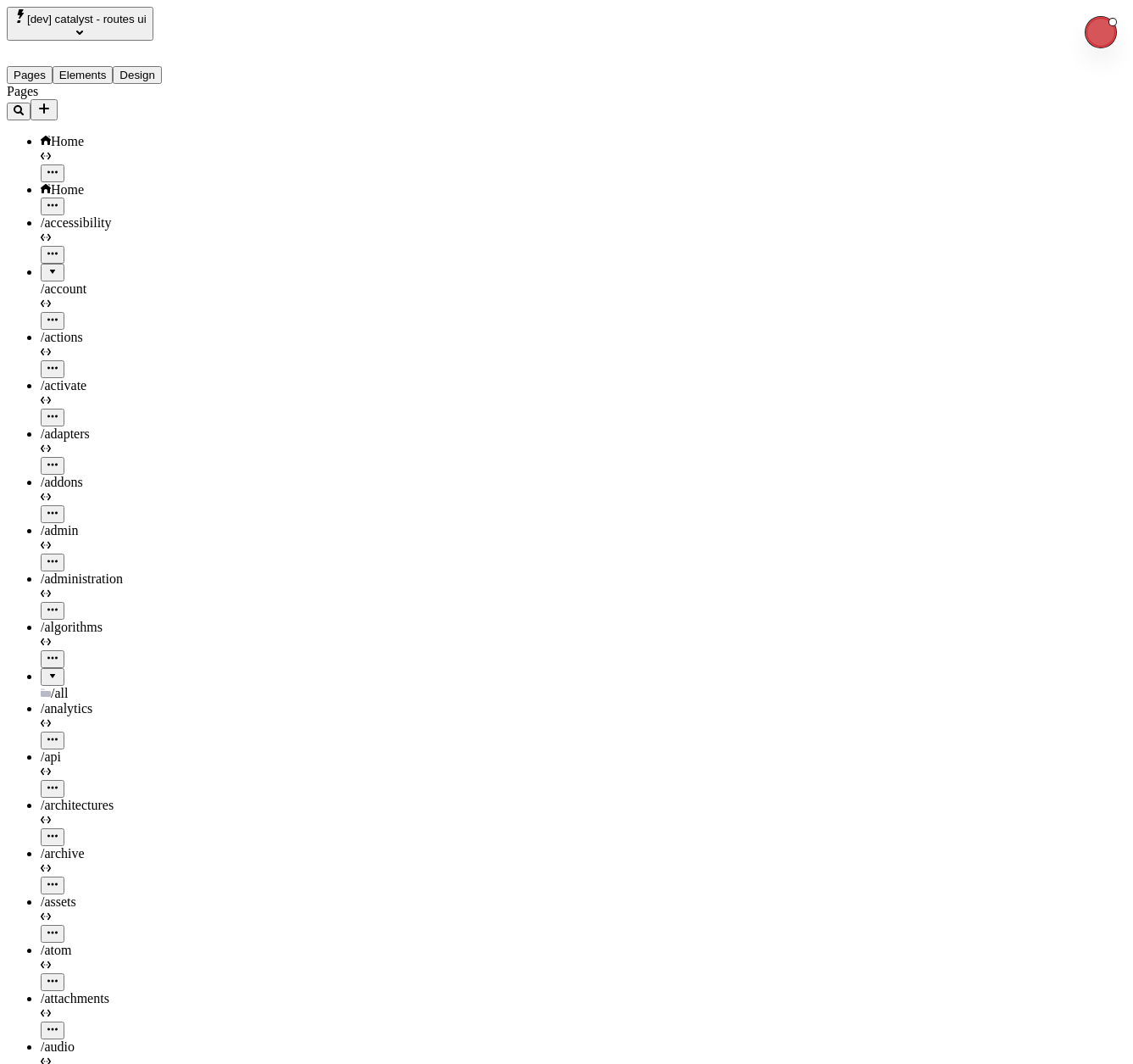
click at [23, 105] on icon "button" at bounding box center [18, 109] width 10 height 10
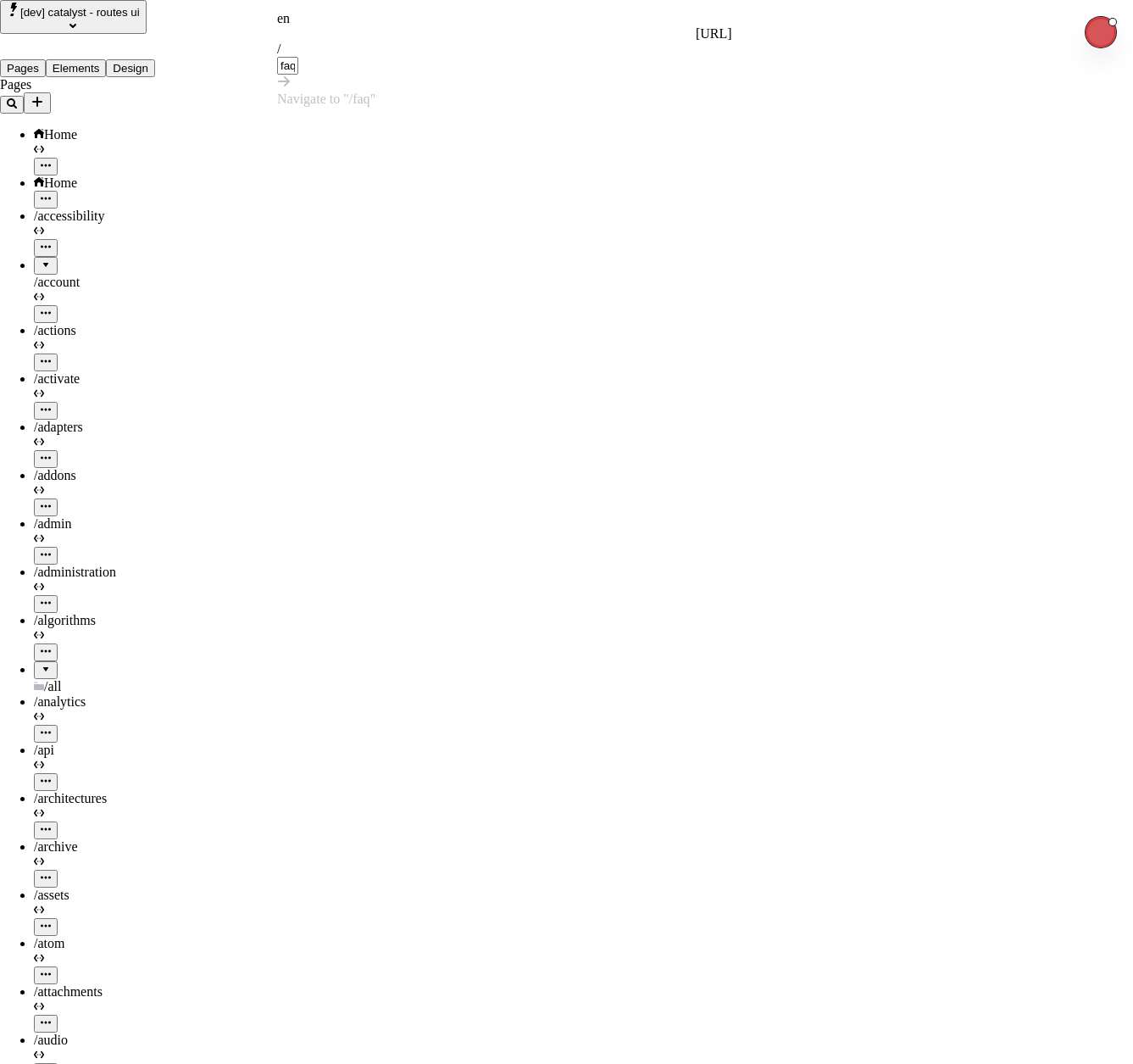
type input "faq"
click at [370, 92] on span "/ faq" at bounding box center [360, 99] width 22 height 14
click at [472, 31] on div "en http://localhost:3110 / faq" at bounding box center [504, 42] width 455 height 64
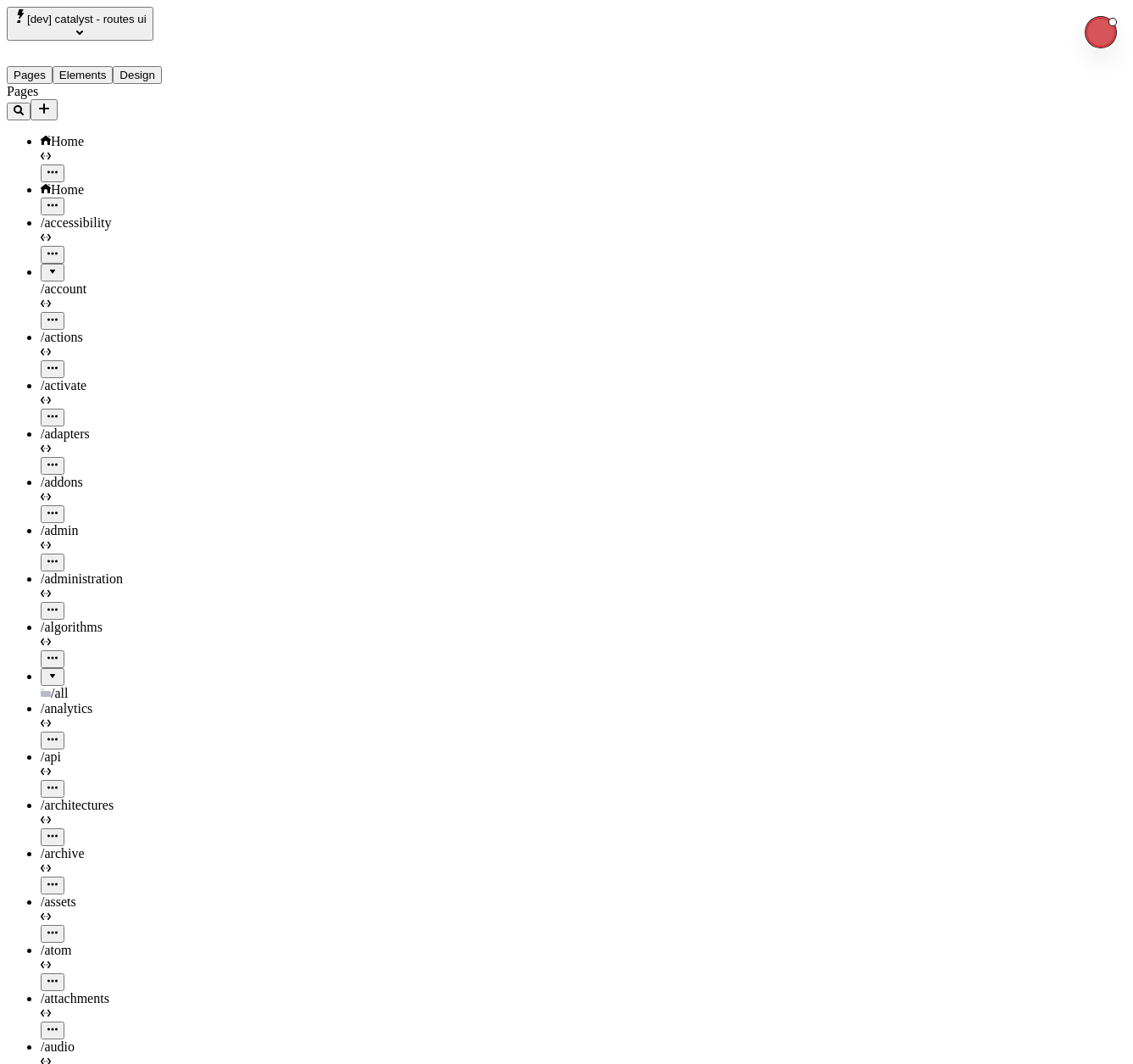
click at [48, 670] on div at bounding box center [52, 670] width 10 height 0
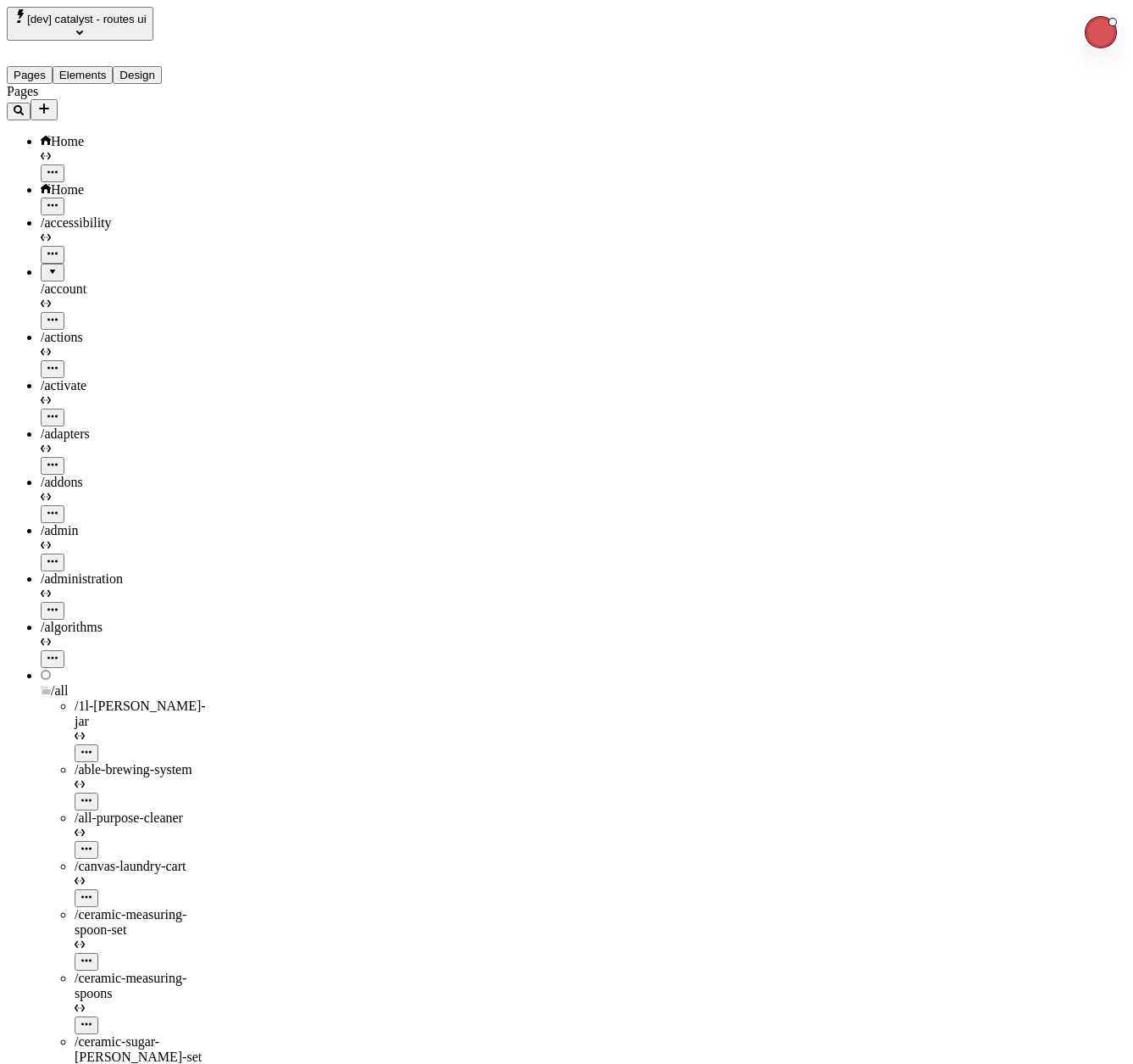
click at [40, 669] on icon at bounding box center [45, 674] width 10 height 10
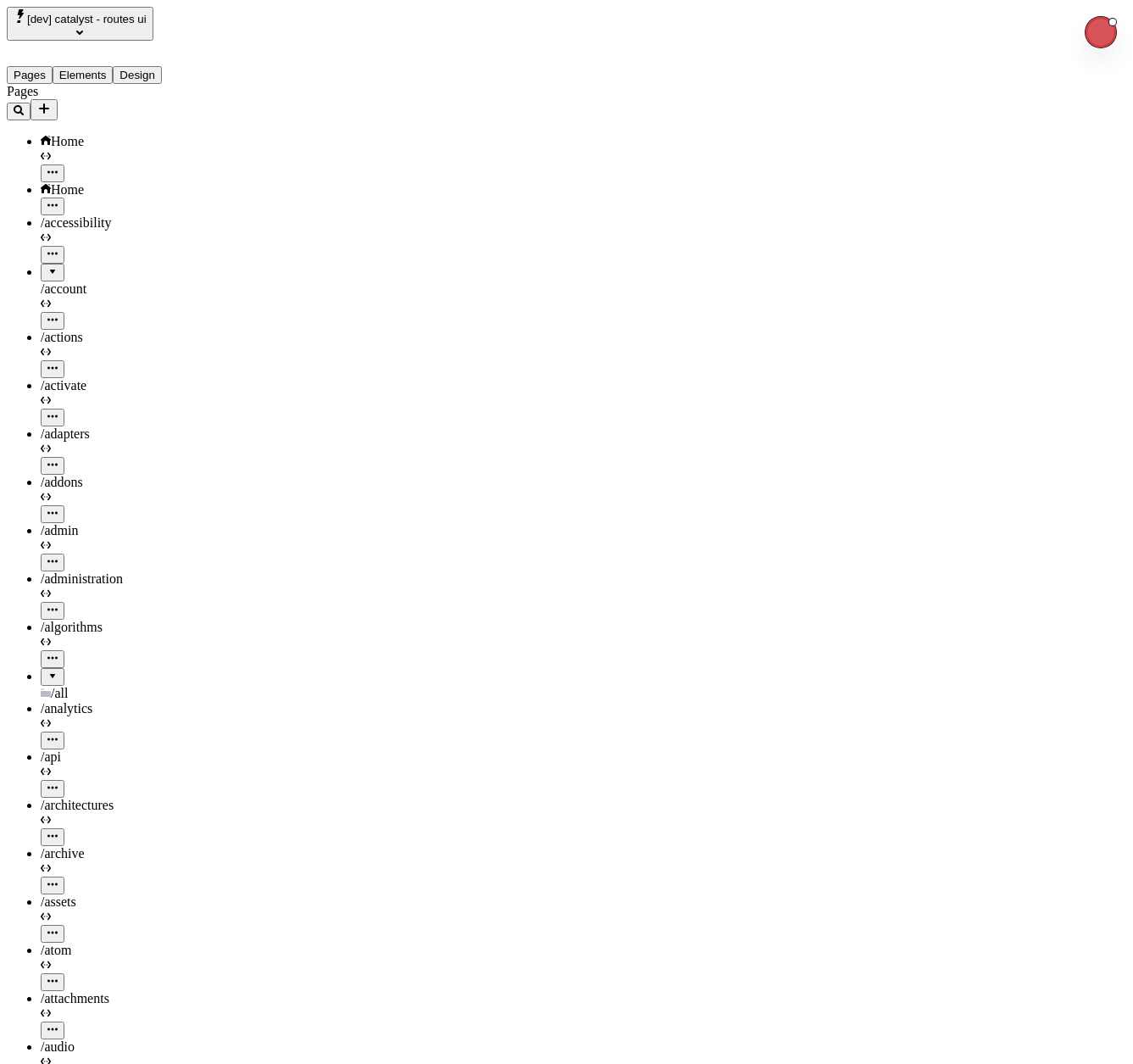
click at [48, 670] on div at bounding box center [52, 670] width 10 height 0
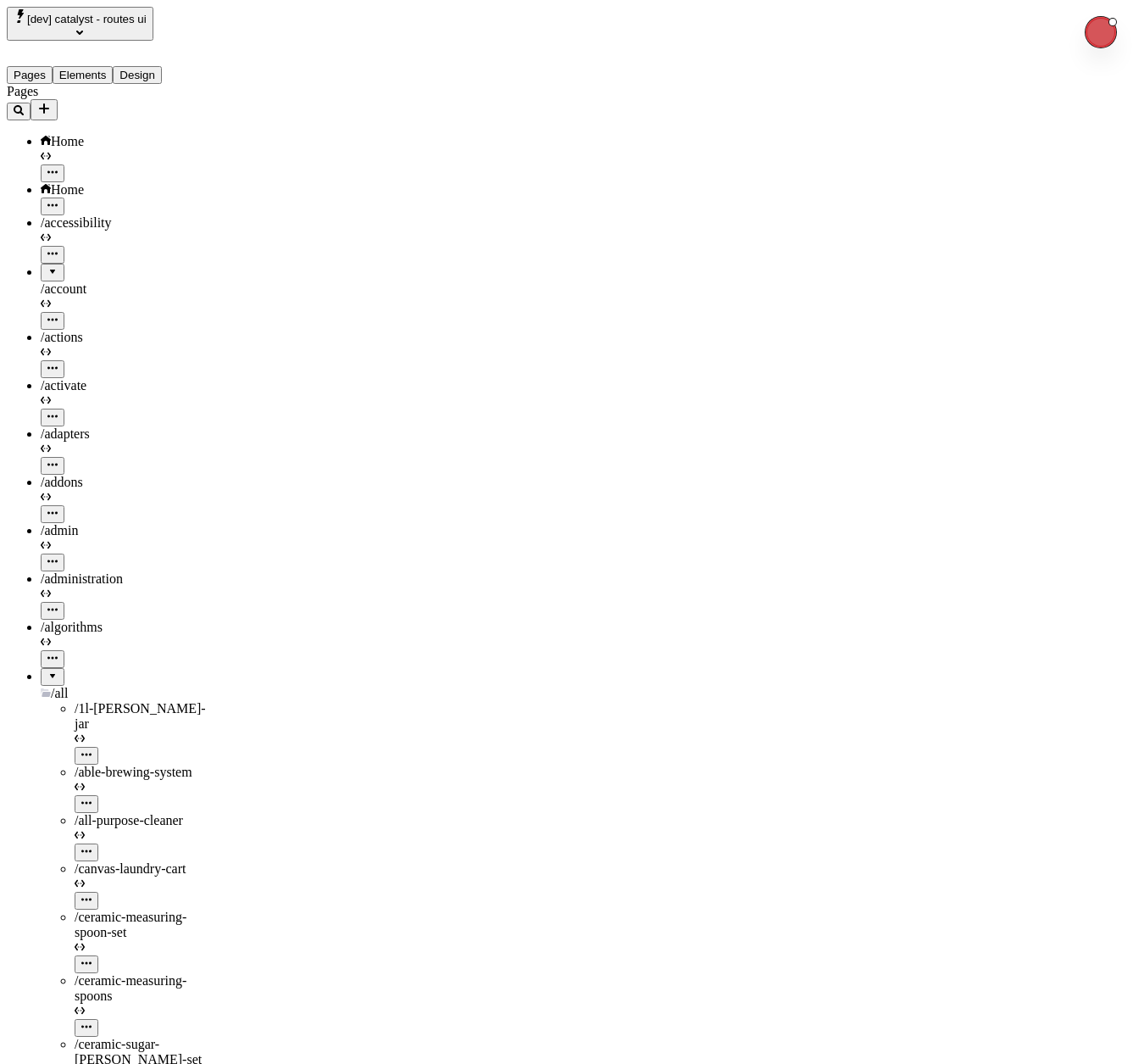
click at [48, 670] on div at bounding box center [52, 670] width 10 height 0
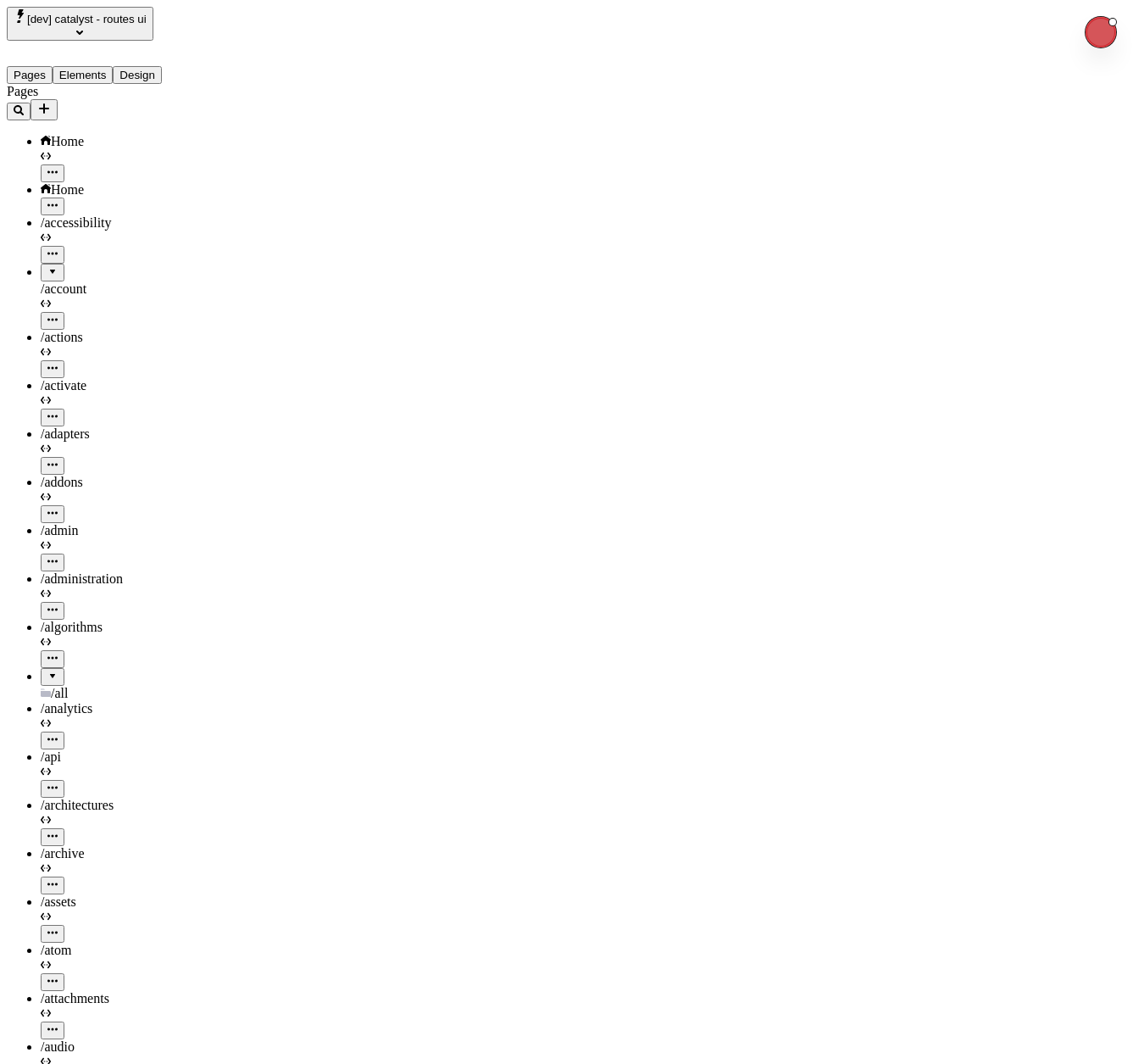
click at [51, 101] on icon "Add new" at bounding box center [44, 108] width 13 height 13
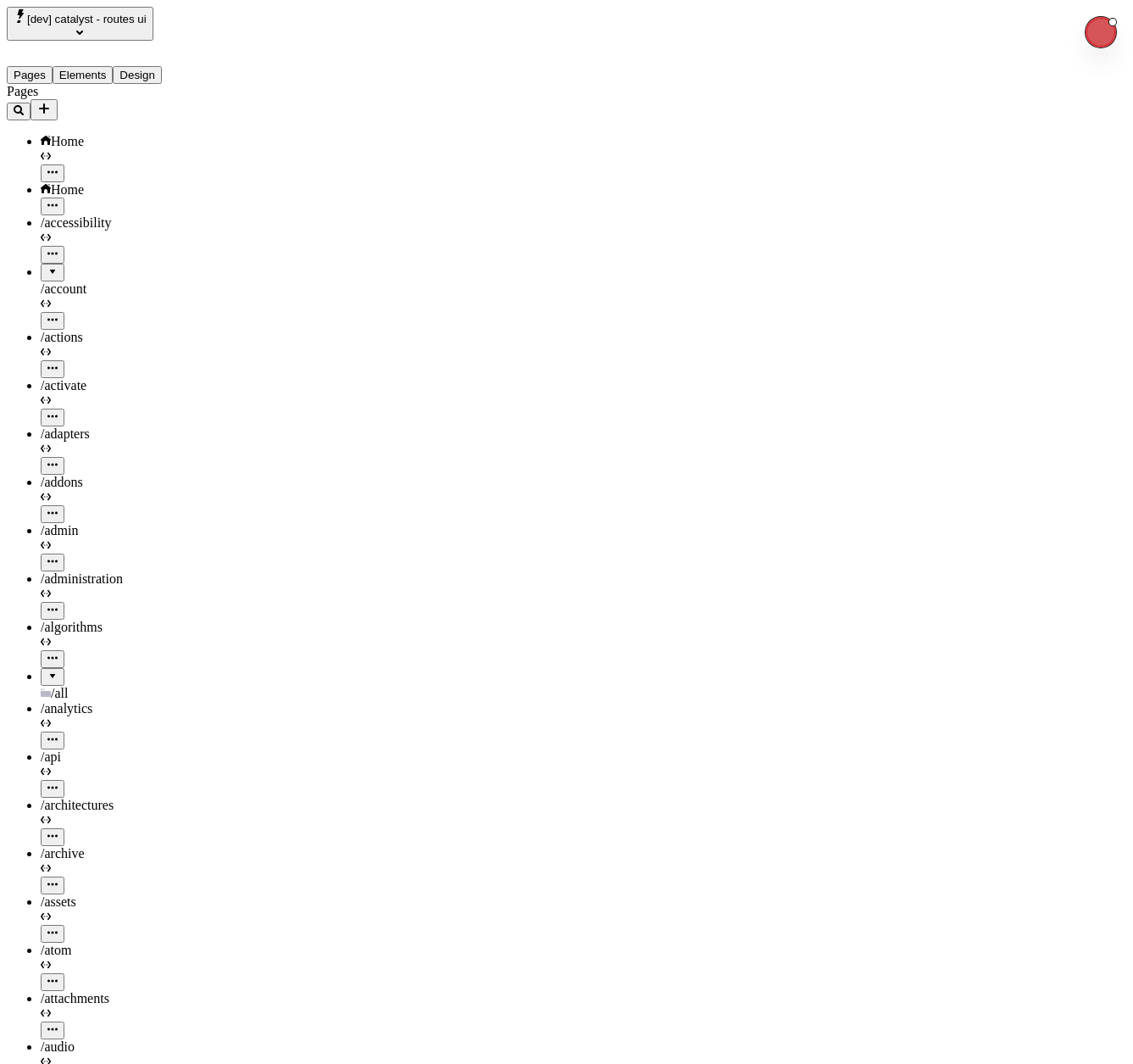
click at [67, 25] on span "[dev] catalyst - routes ui" at bounding box center [86, 19] width 119 height 13
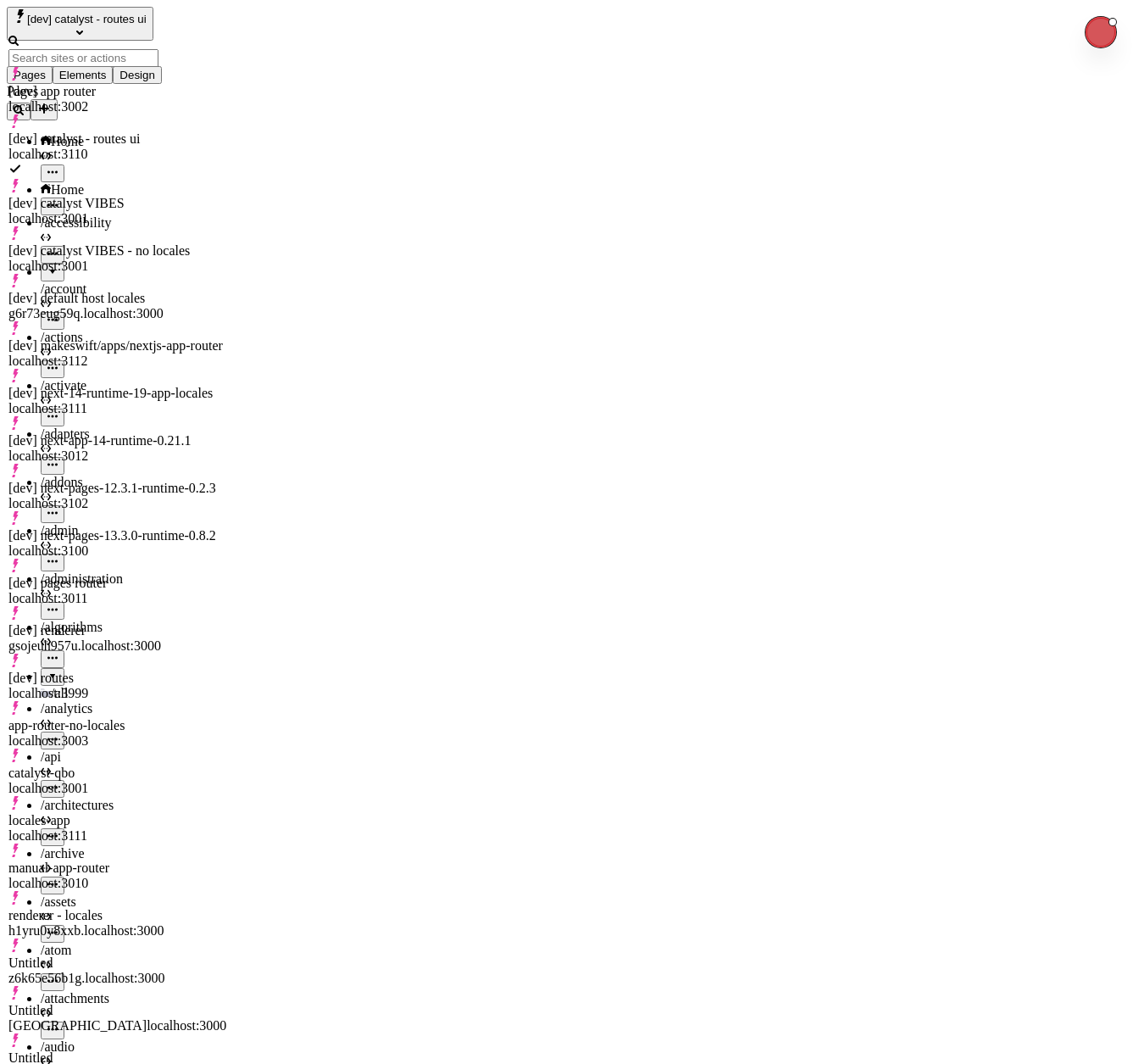
click at [100, 226] on div "[dev] catalyst VIBES - no locales localhost:3001" at bounding box center [117, 249] width 218 height 48
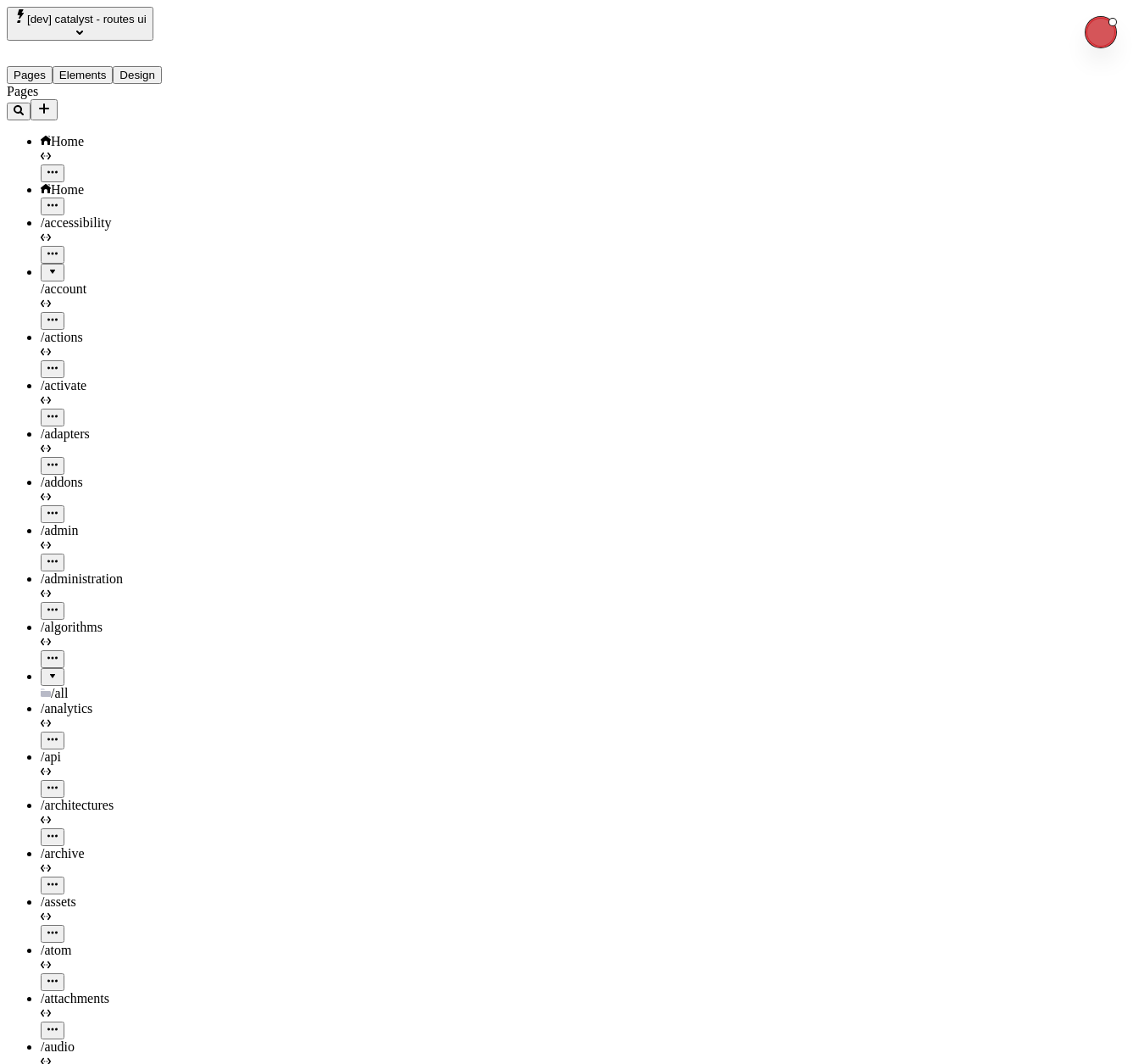
click at [125, 22] on span "[dev] catalyst - routes ui" at bounding box center [86, 19] width 119 height 13
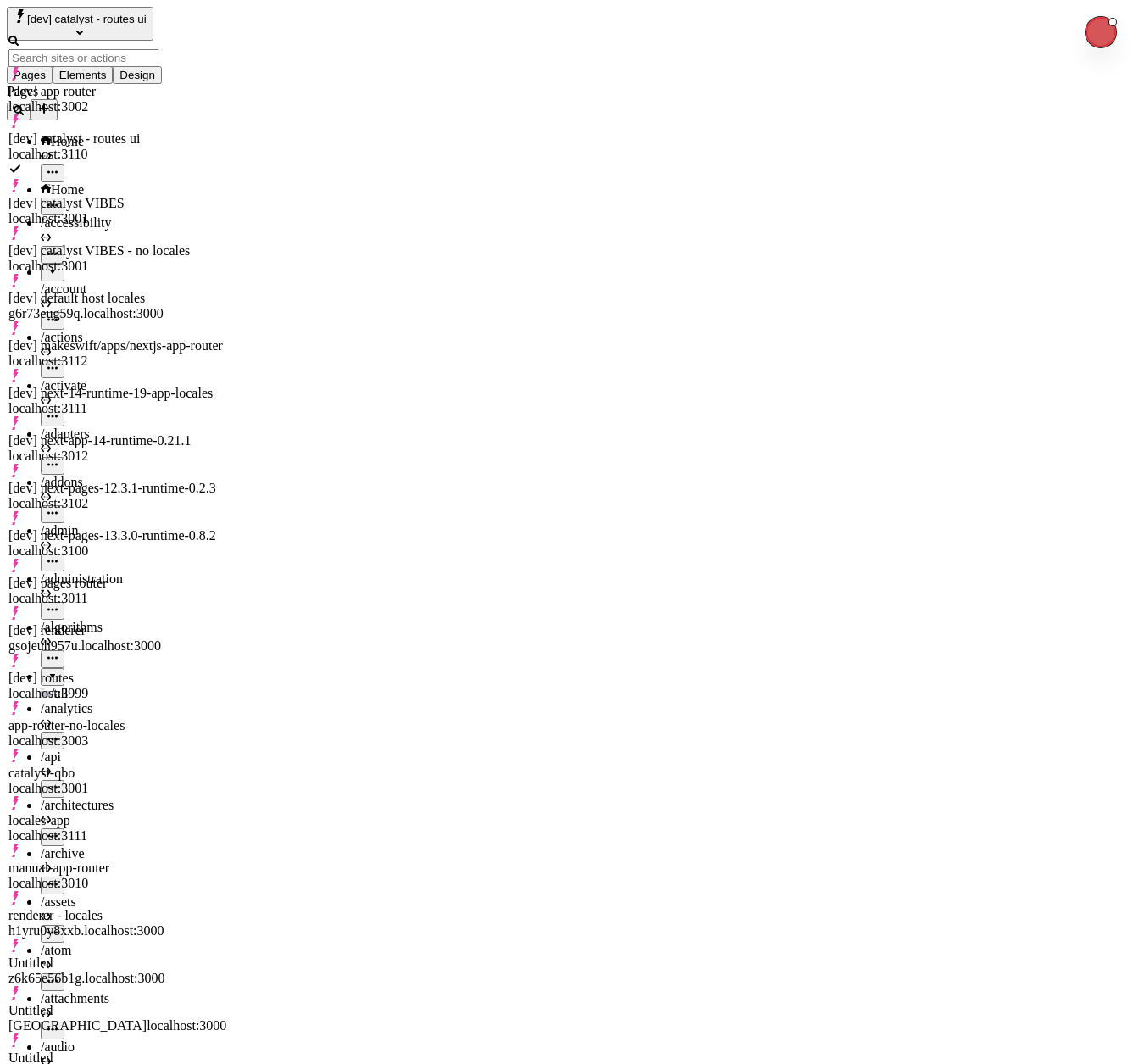
click at [162, 131] on div "[dev] catalyst - routes ui localhost:3110" at bounding box center [117, 146] width 218 height 31
